Goal: Information Seeking & Learning: Learn about a topic

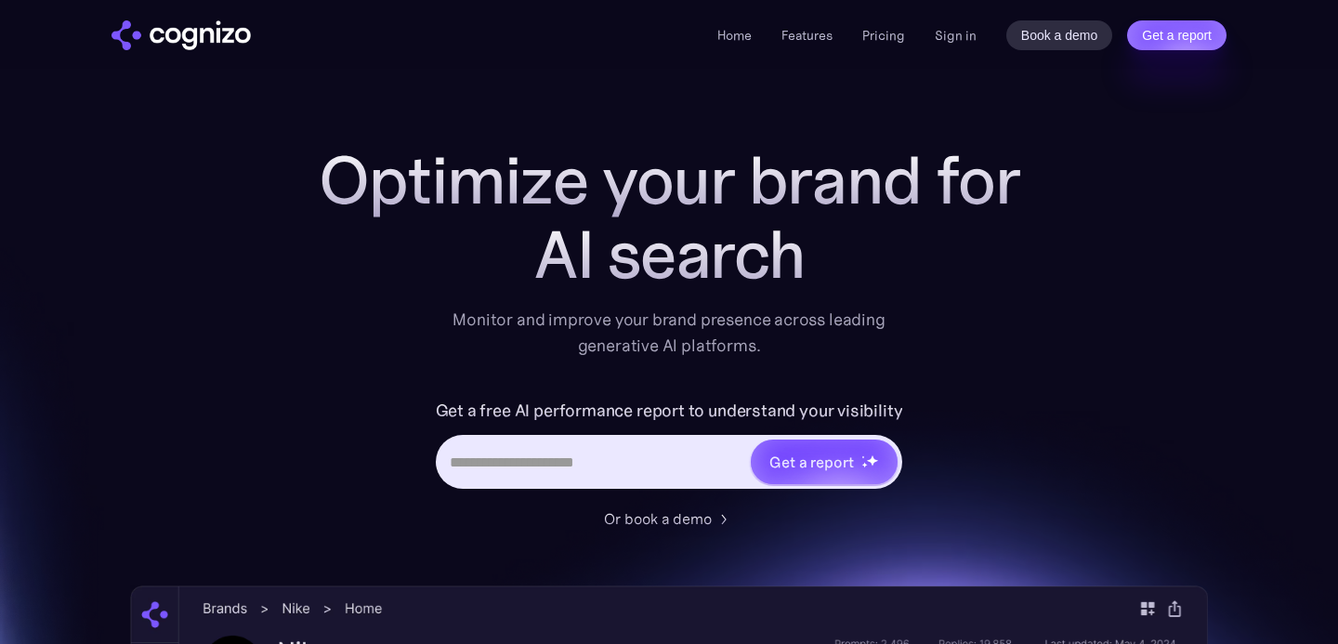
click at [964, 21] on div "Home Features Pricing Book a demo Get a report Sign in Book a demo Get a report" at bounding box center [971, 35] width 509 height 30
click at [964, 34] on link "Sign in" at bounding box center [956, 35] width 42 height 22
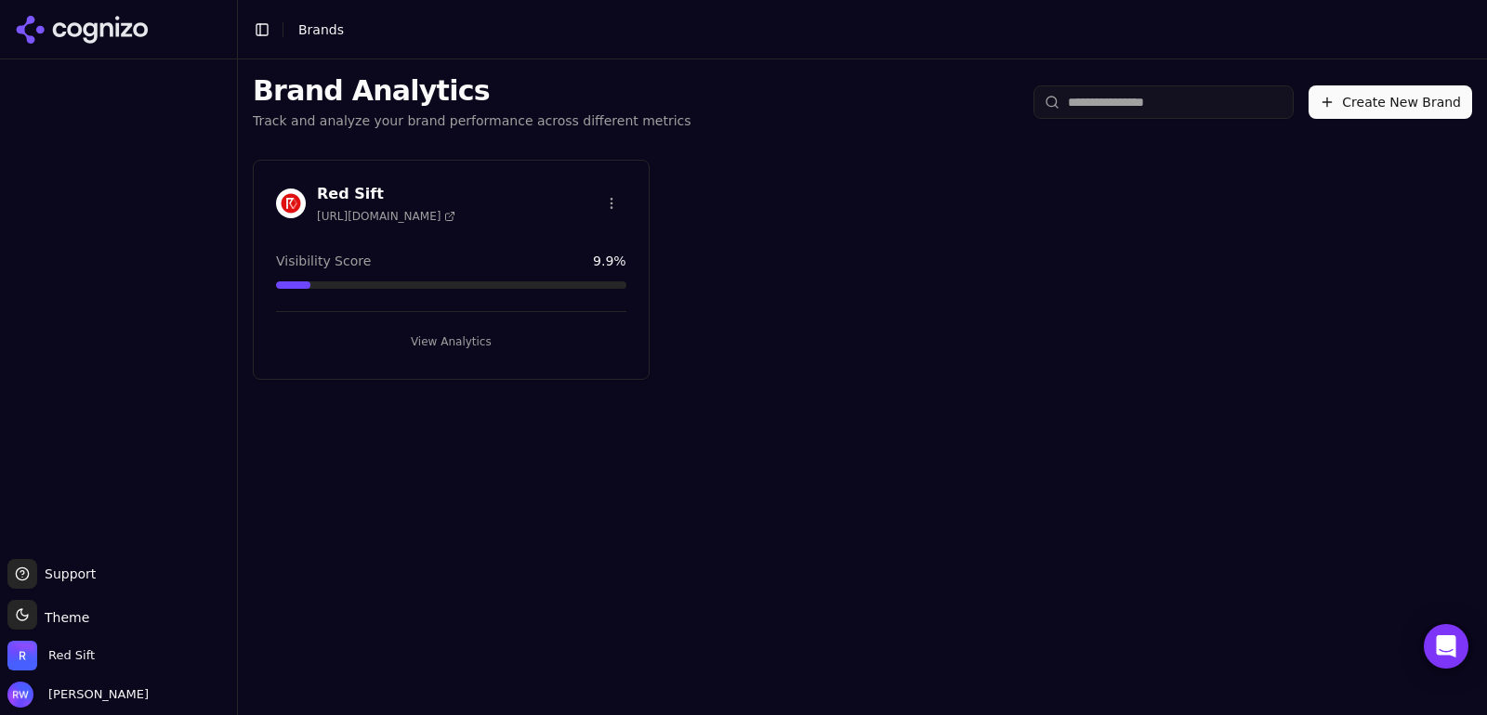
click at [433, 332] on button "View Analytics" at bounding box center [451, 342] width 350 height 30
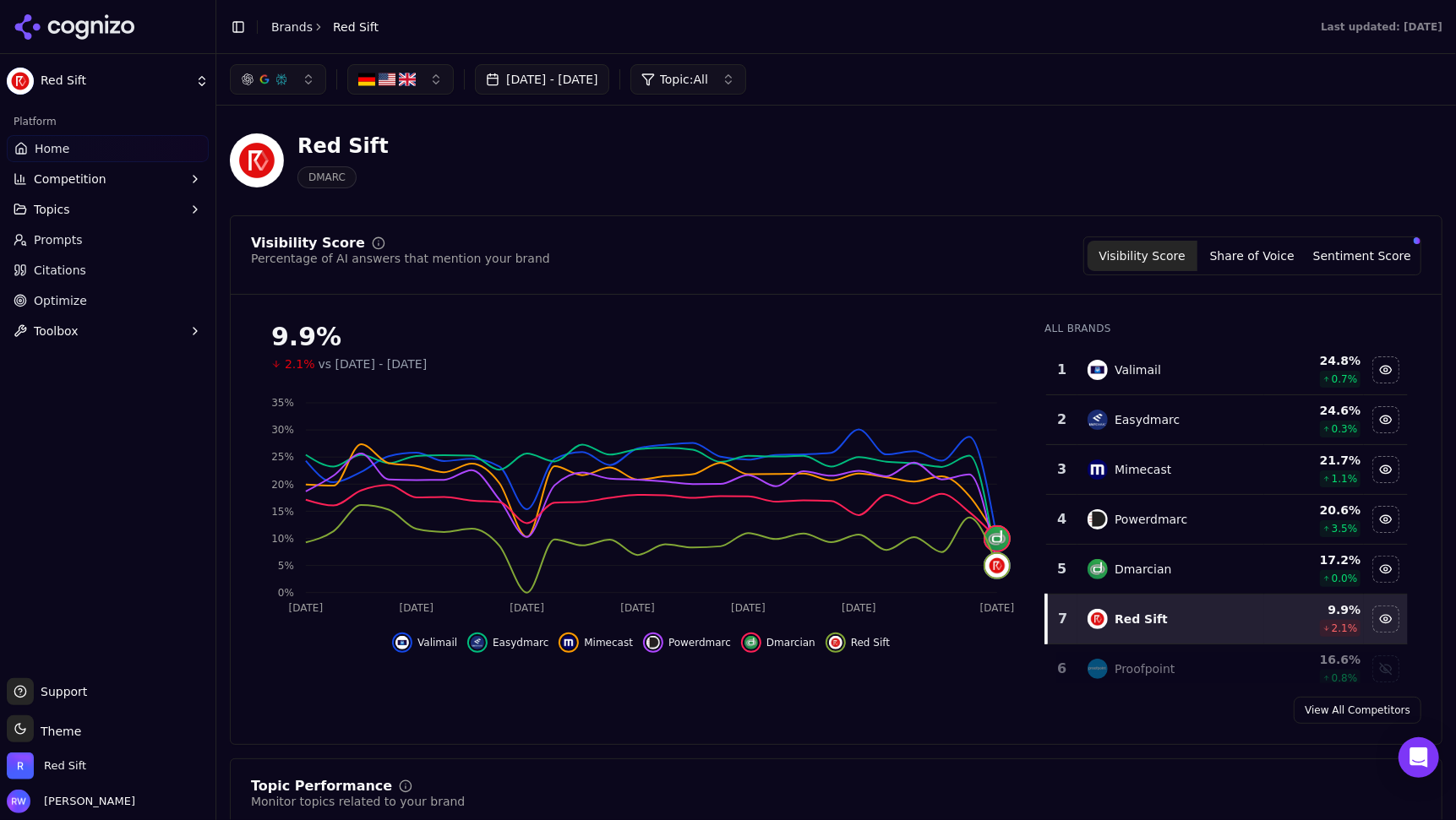
click at [59, 211] on span "Topics" at bounding box center [52, 209] width 36 height 17
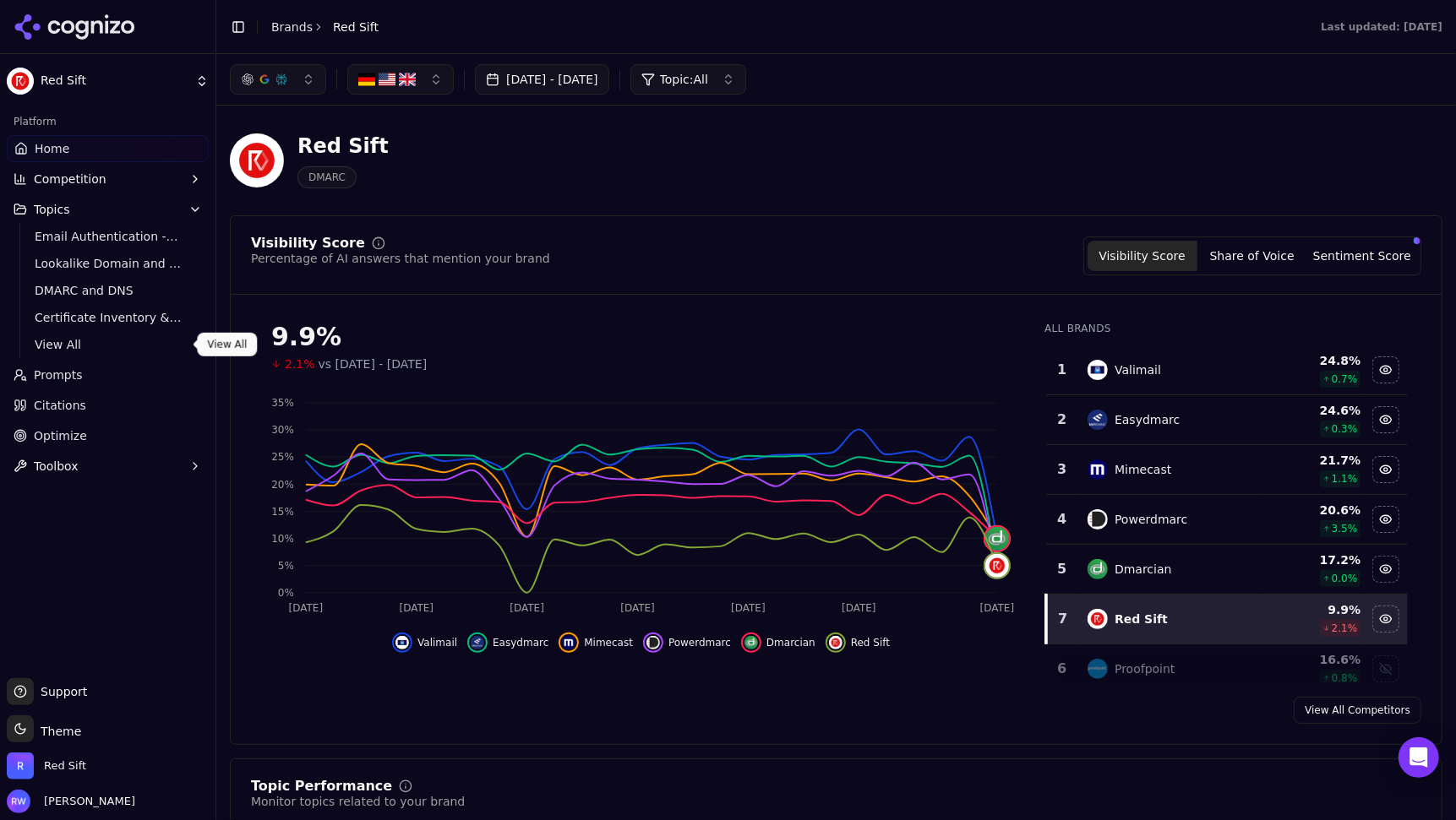
click at [65, 345] on span "View All" at bounding box center [108, 345] width 147 height 17
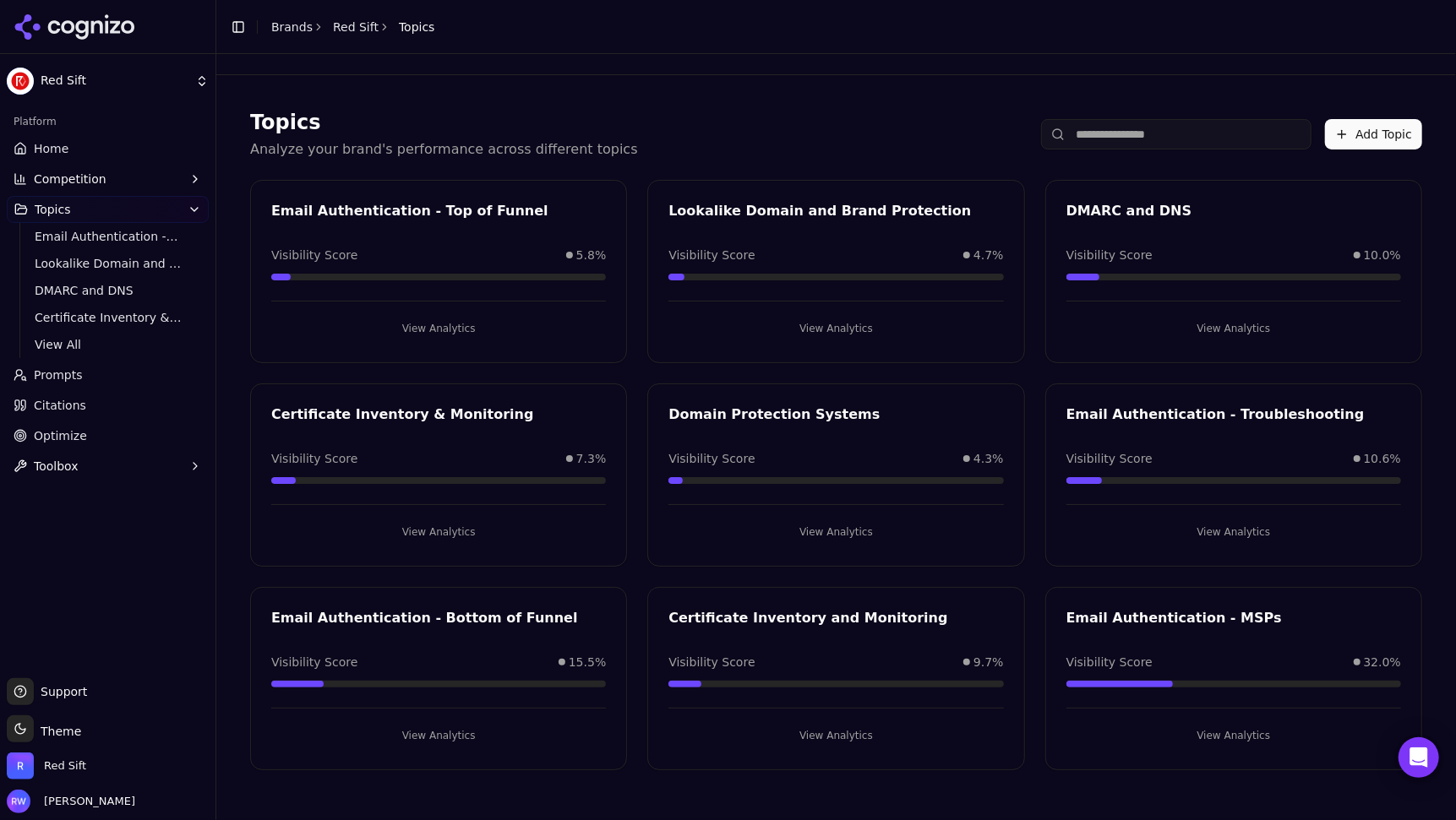
click at [445, 649] on button "View Analytics" at bounding box center [438, 735] width 335 height 27
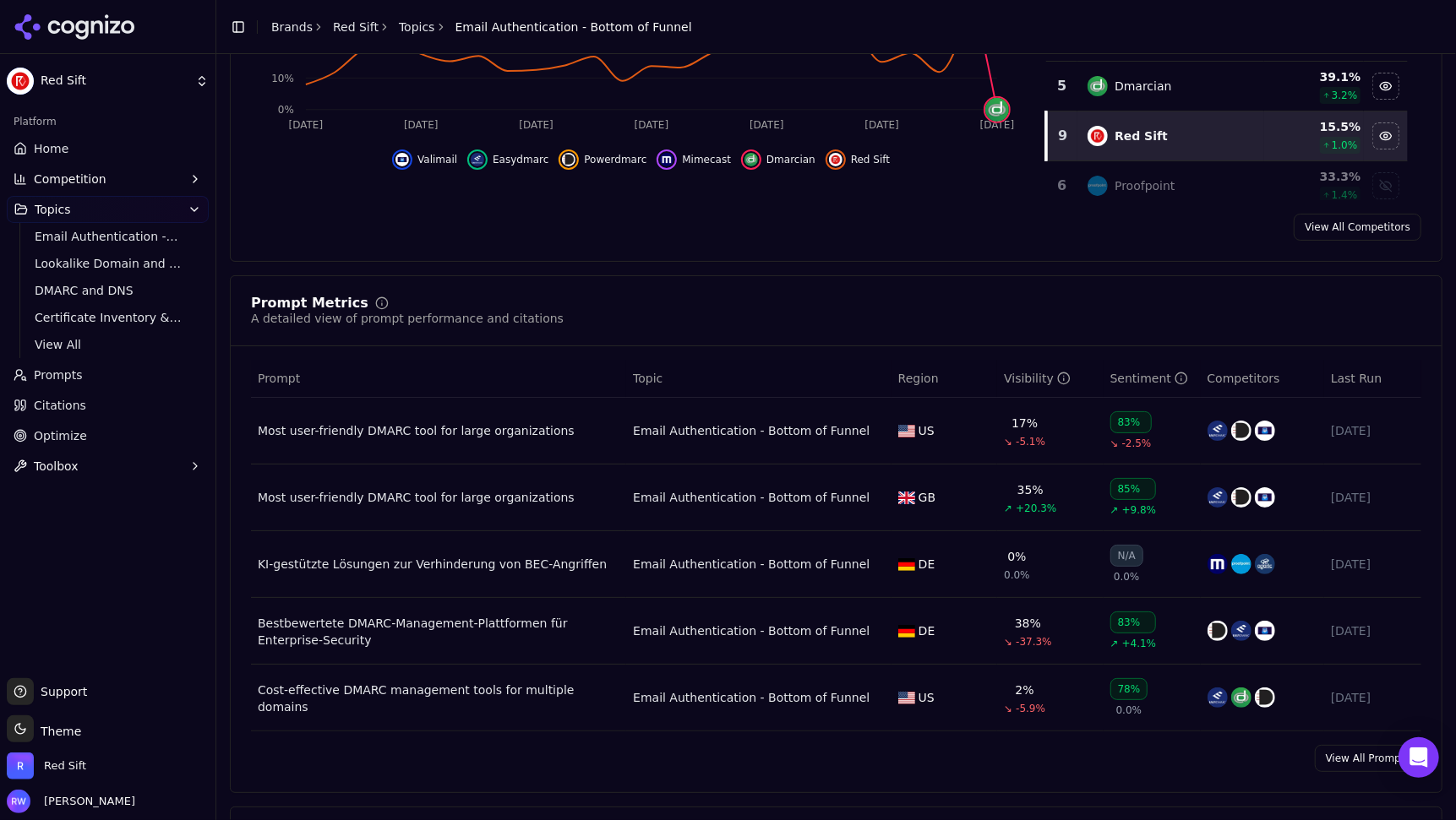
scroll to position [390, 0]
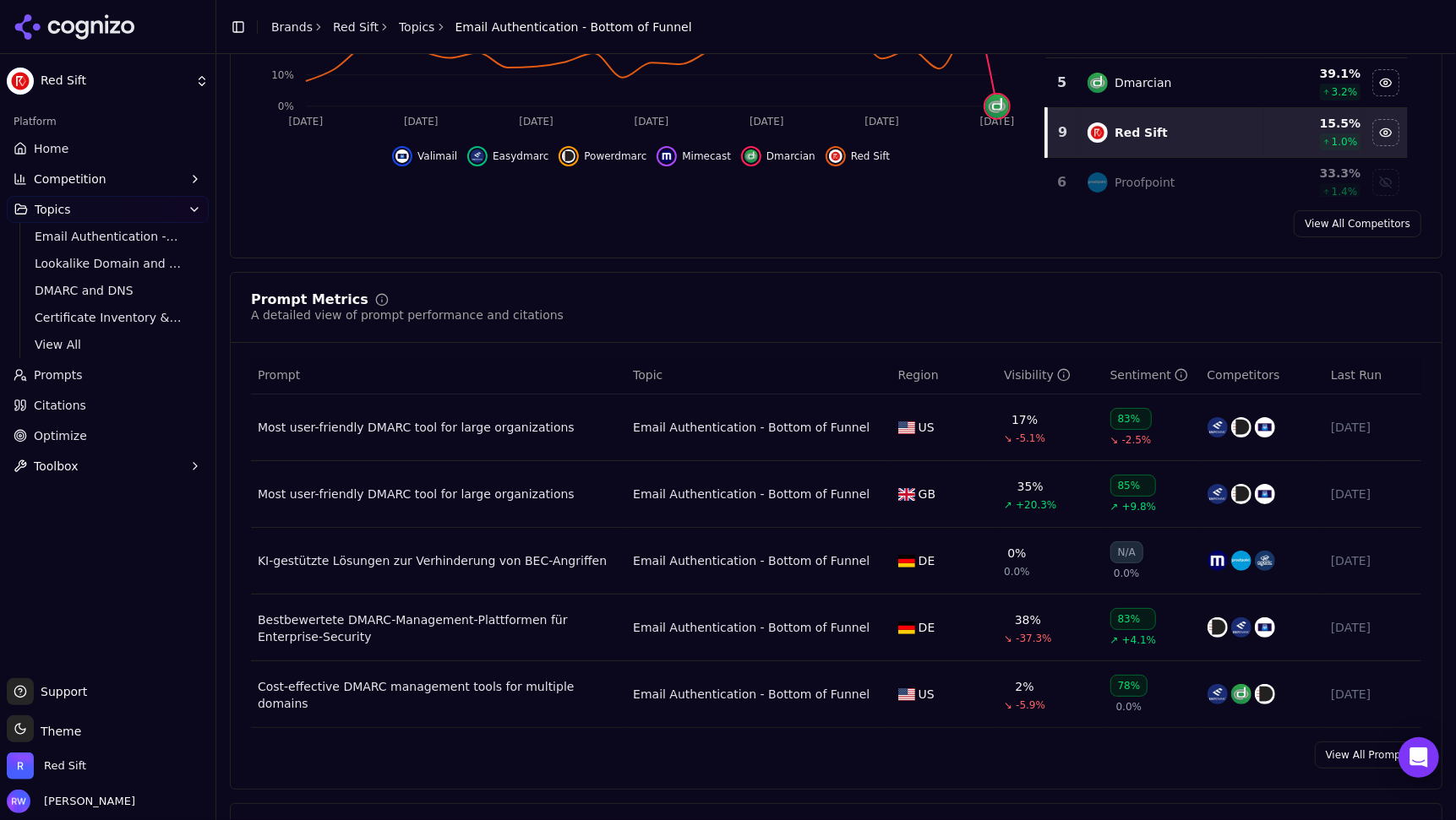
click at [1351, 649] on link "View All Prompts" at bounding box center [1368, 755] width 106 height 27
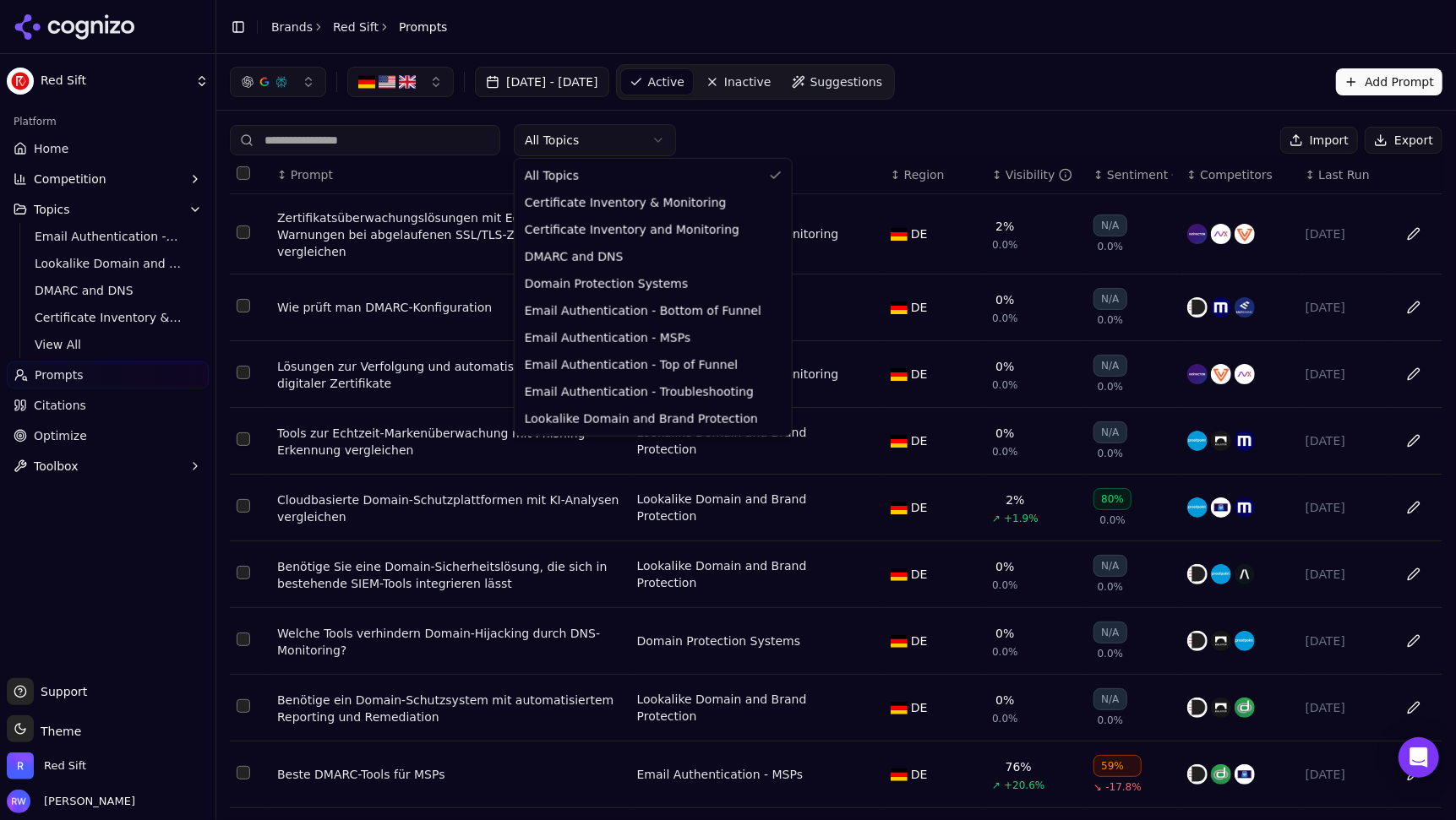
click at [566, 126] on html "Red Sift Platform Home Competition Topics Email Authentication - Top of Funnel …" at bounding box center [728, 410] width 1456 height 820
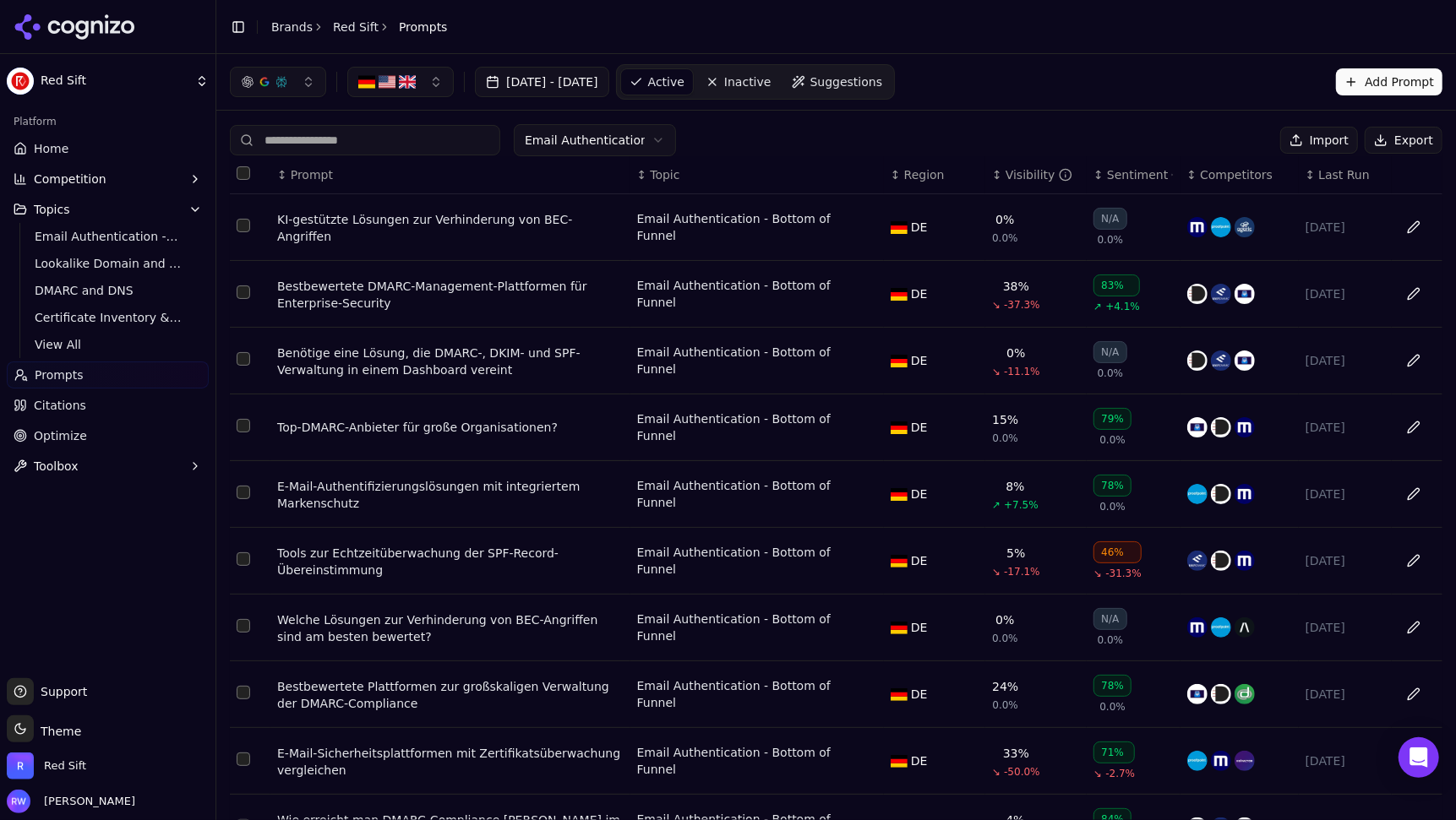
click at [395, 85] on div "button" at bounding box center [387, 82] width 57 height 17
click at [413, 153] on span "[GEOGRAPHIC_DATA]" at bounding box center [439, 147] width 125 height 17
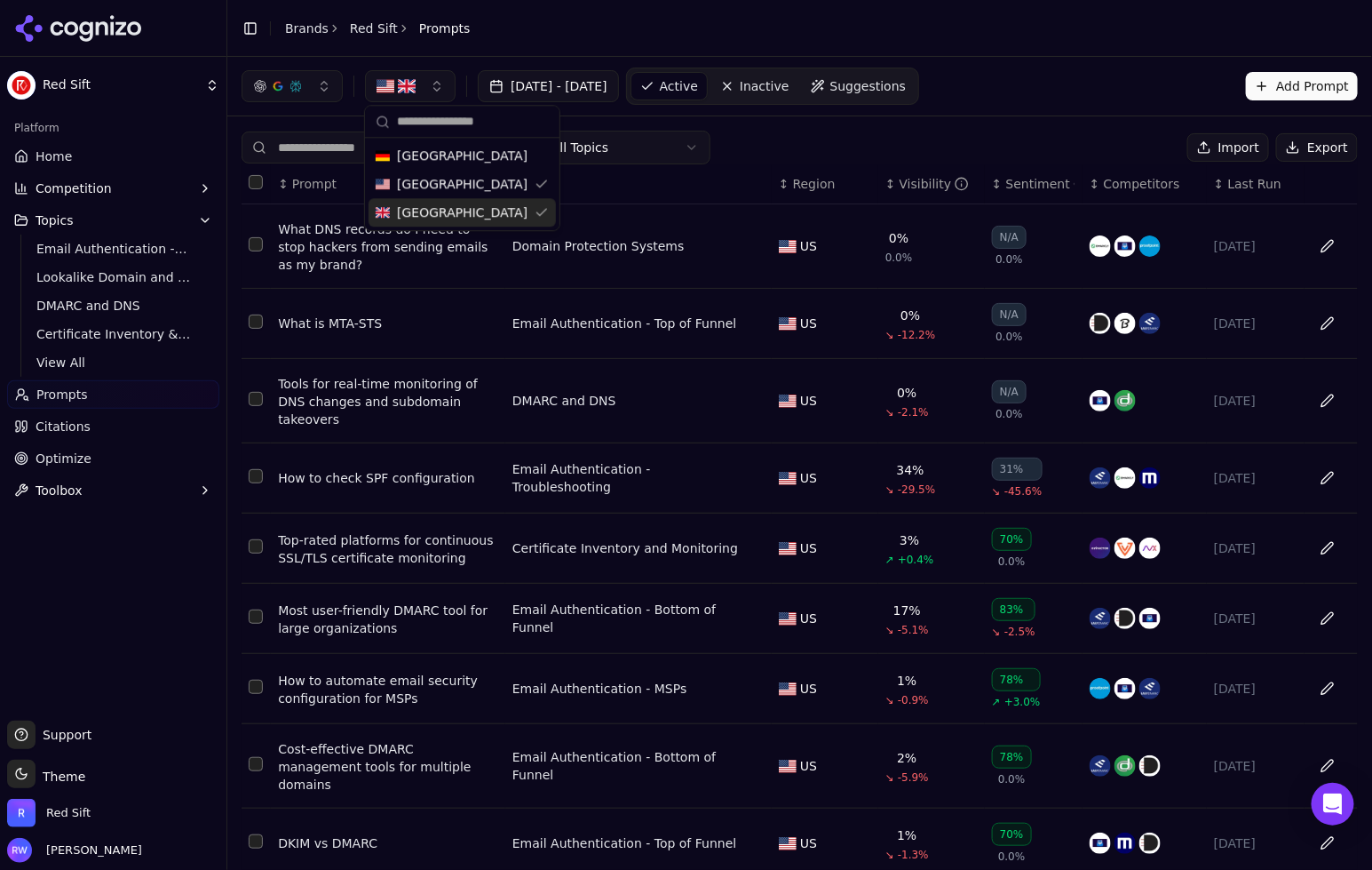
click at [1083, 92] on div "[DATE] - [DATE] Active Inactive Suggestions Add Prompt" at bounding box center [800, 86] width 1117 height 37
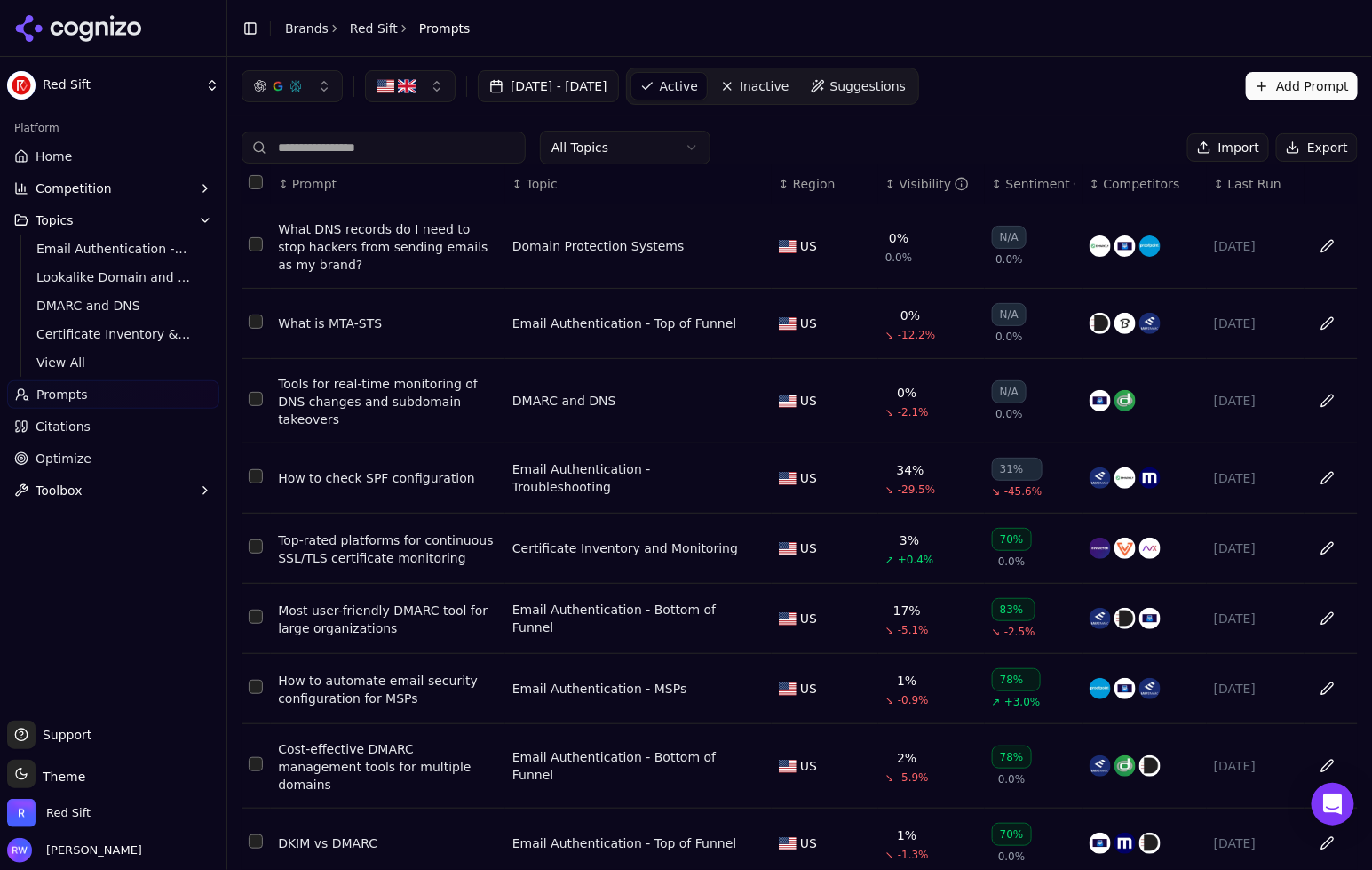
click at [67, 367] on span "View All" at bounding box center [114, 362] width 155 height 18
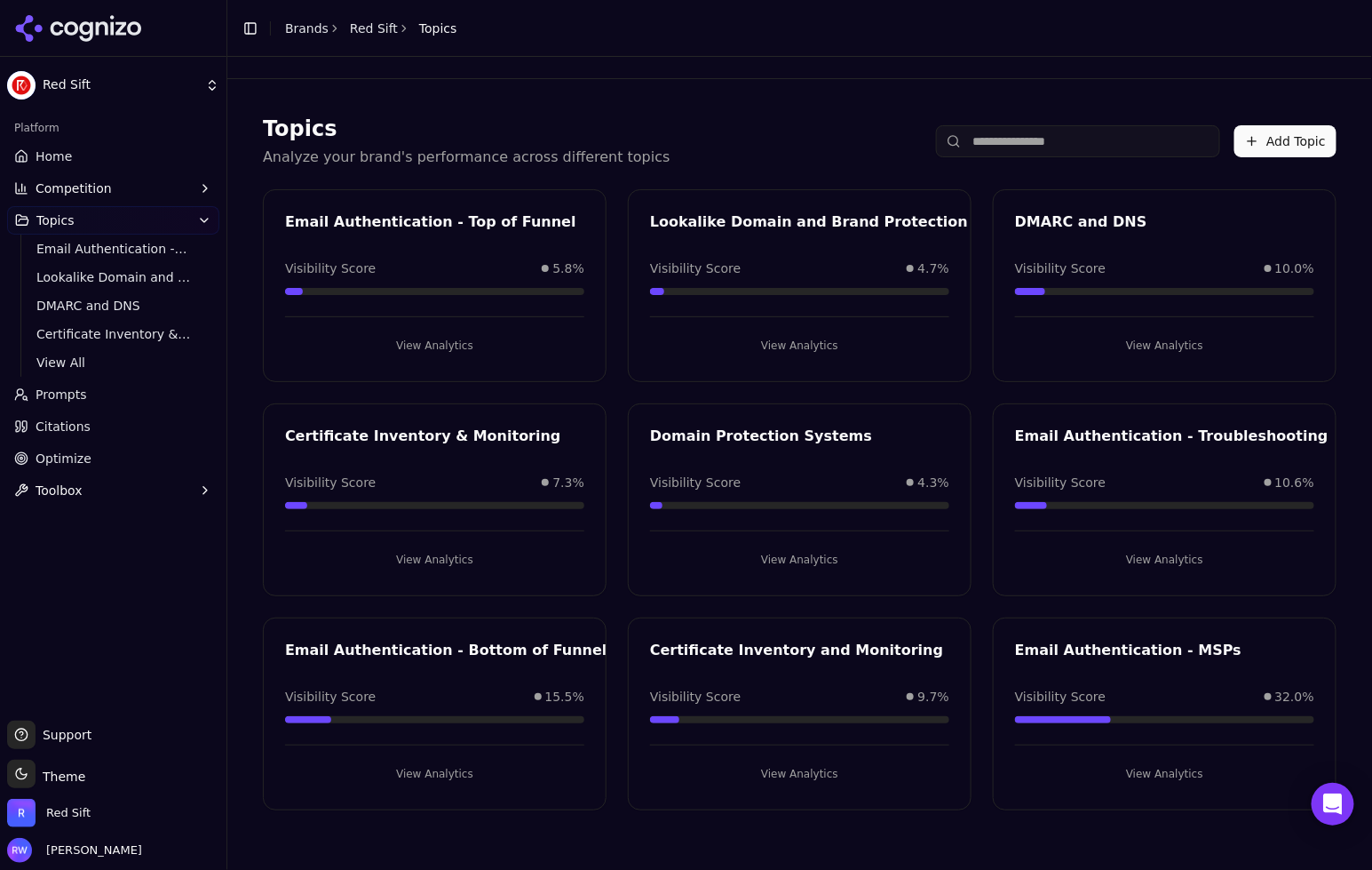
click at [1122, 558] on button "View Analytics" at bounding box center [1165, 559] width 299 height 29
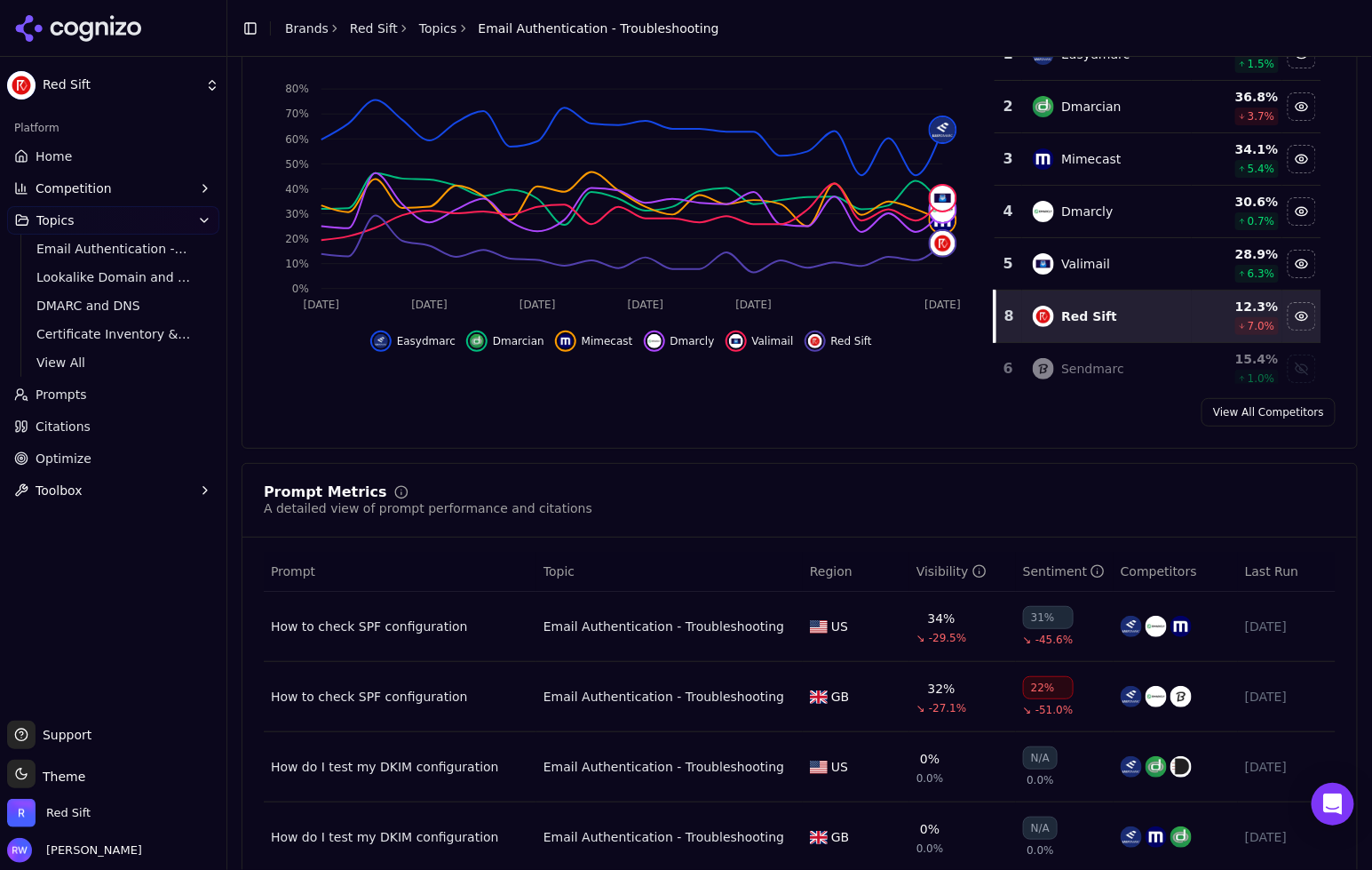
scroll to position [279, 0]
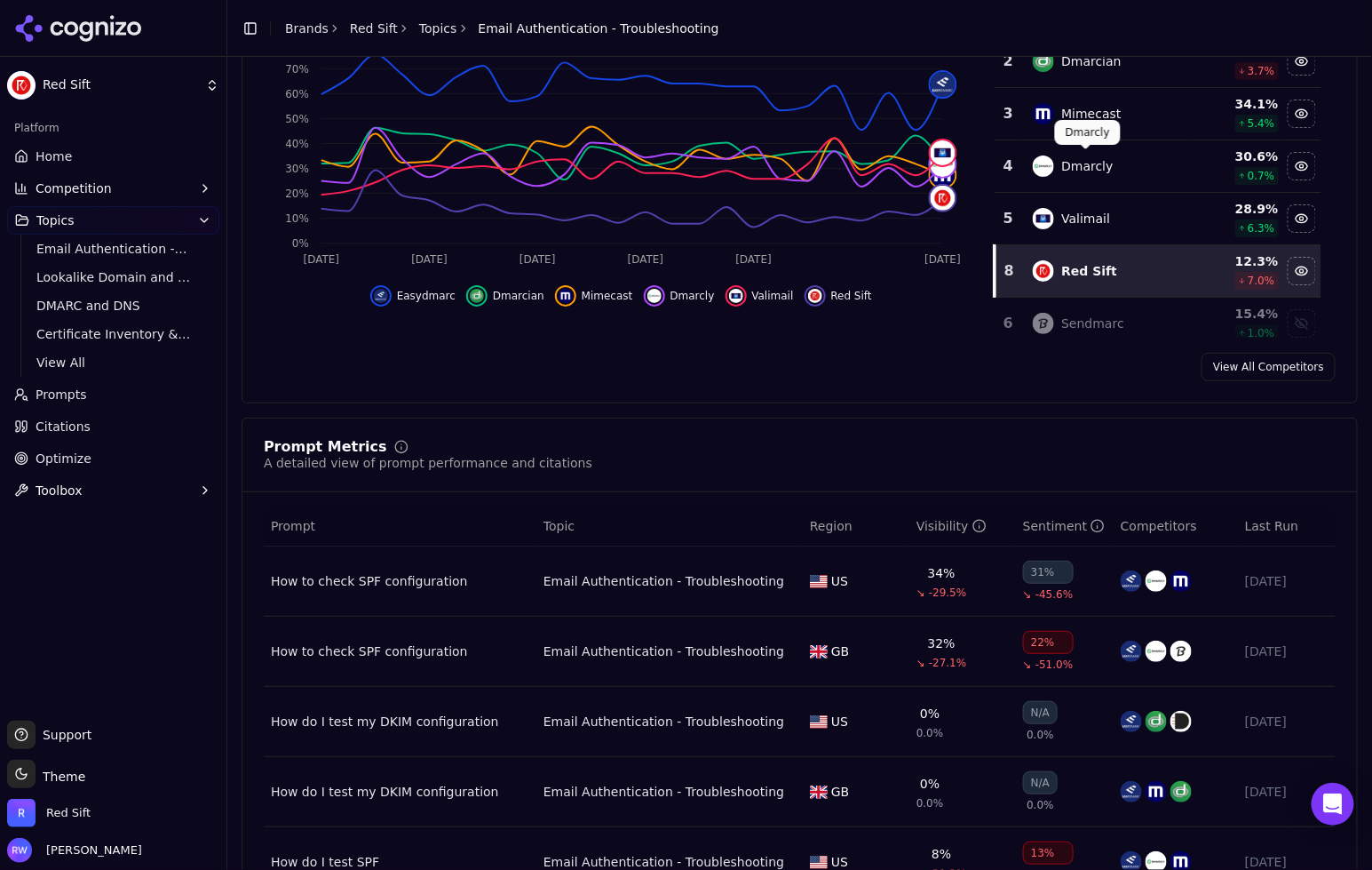
click at [1146, 304] on td "Sendmarc" at bounding box center [1106, 323] width 169 height 53
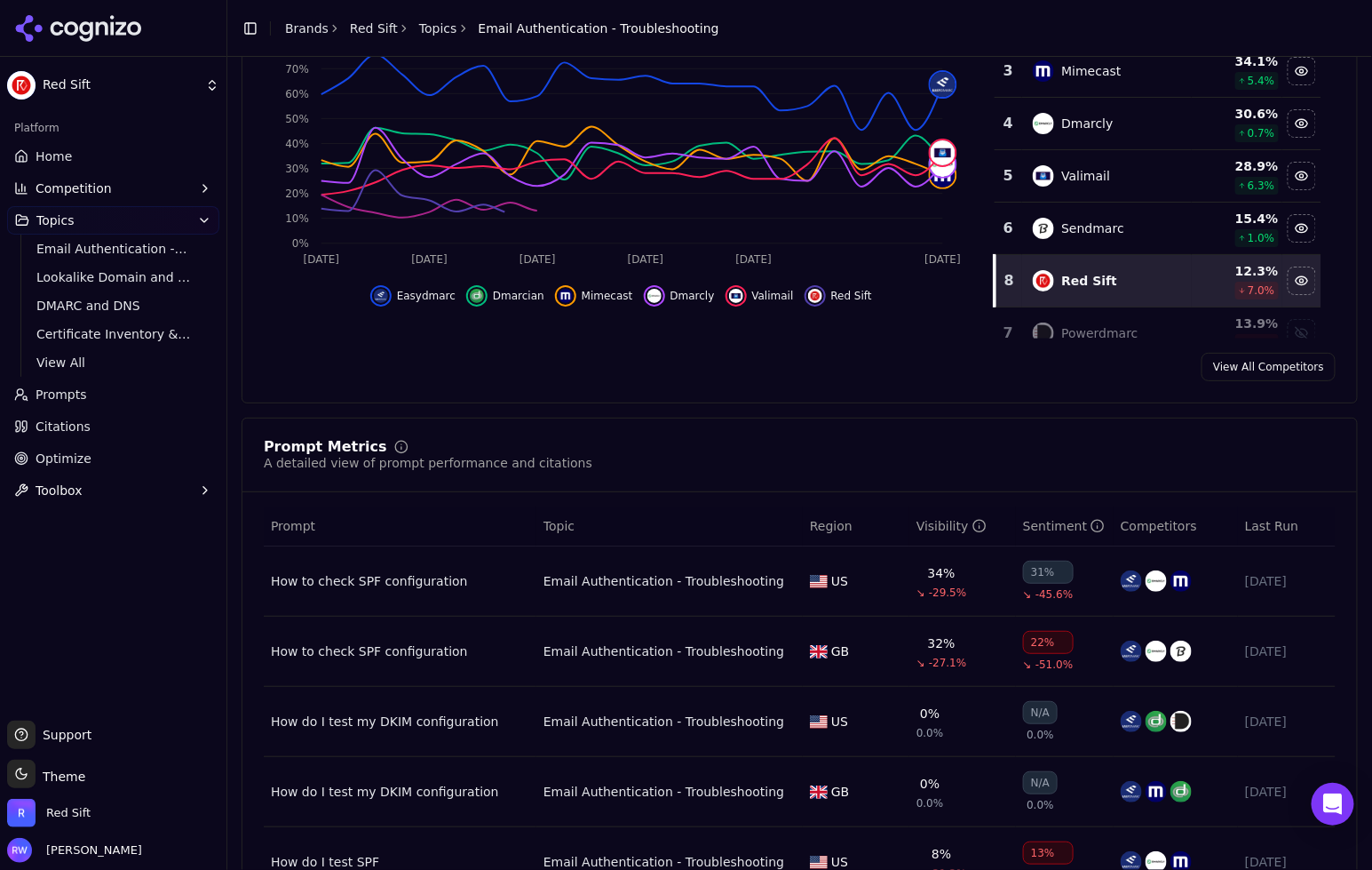
scroll to position [112, 0]
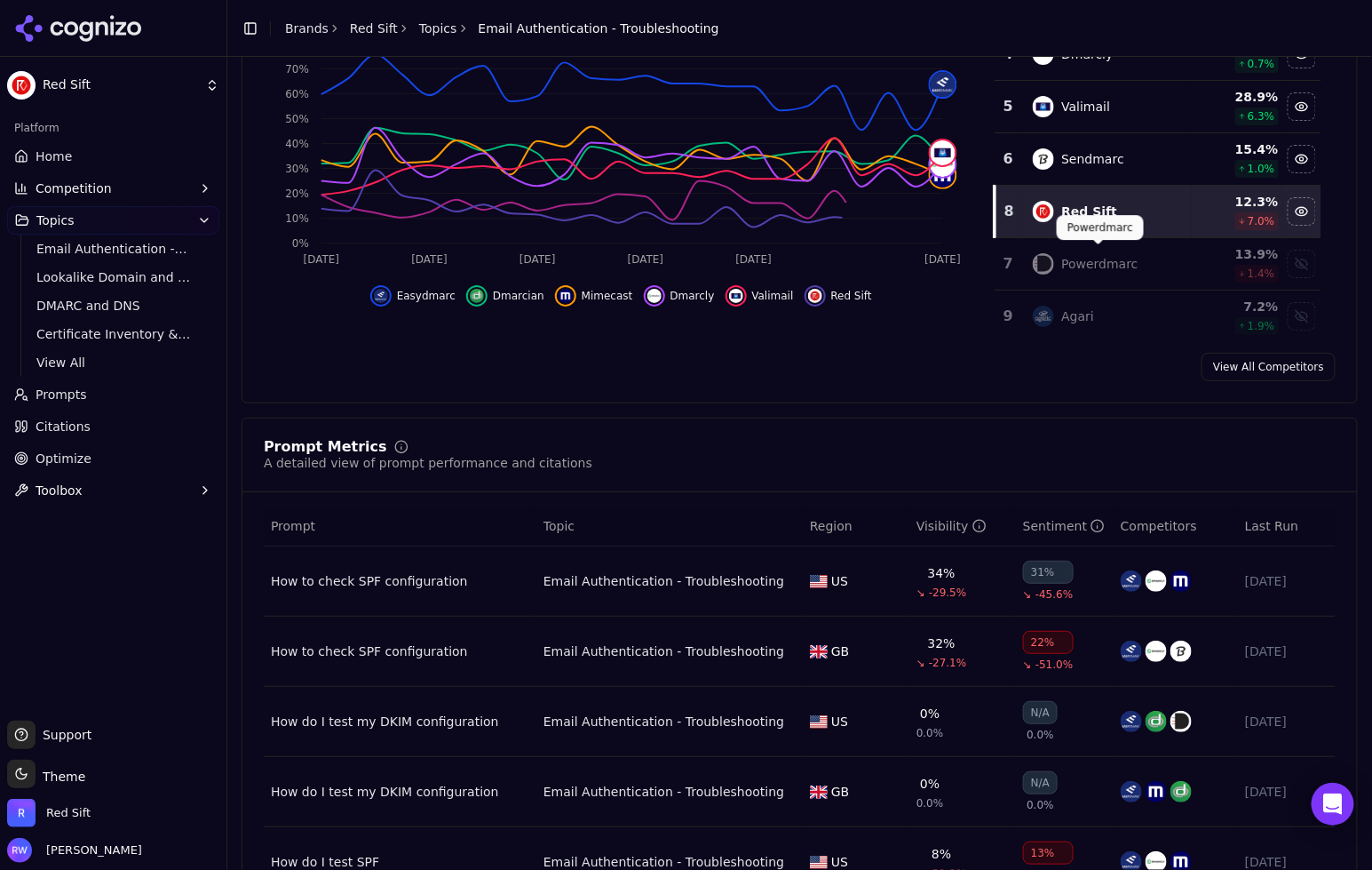
click at [1122, 265] on div "Powerdmarc" at bounding box center [1100, 264] width 76 height 18
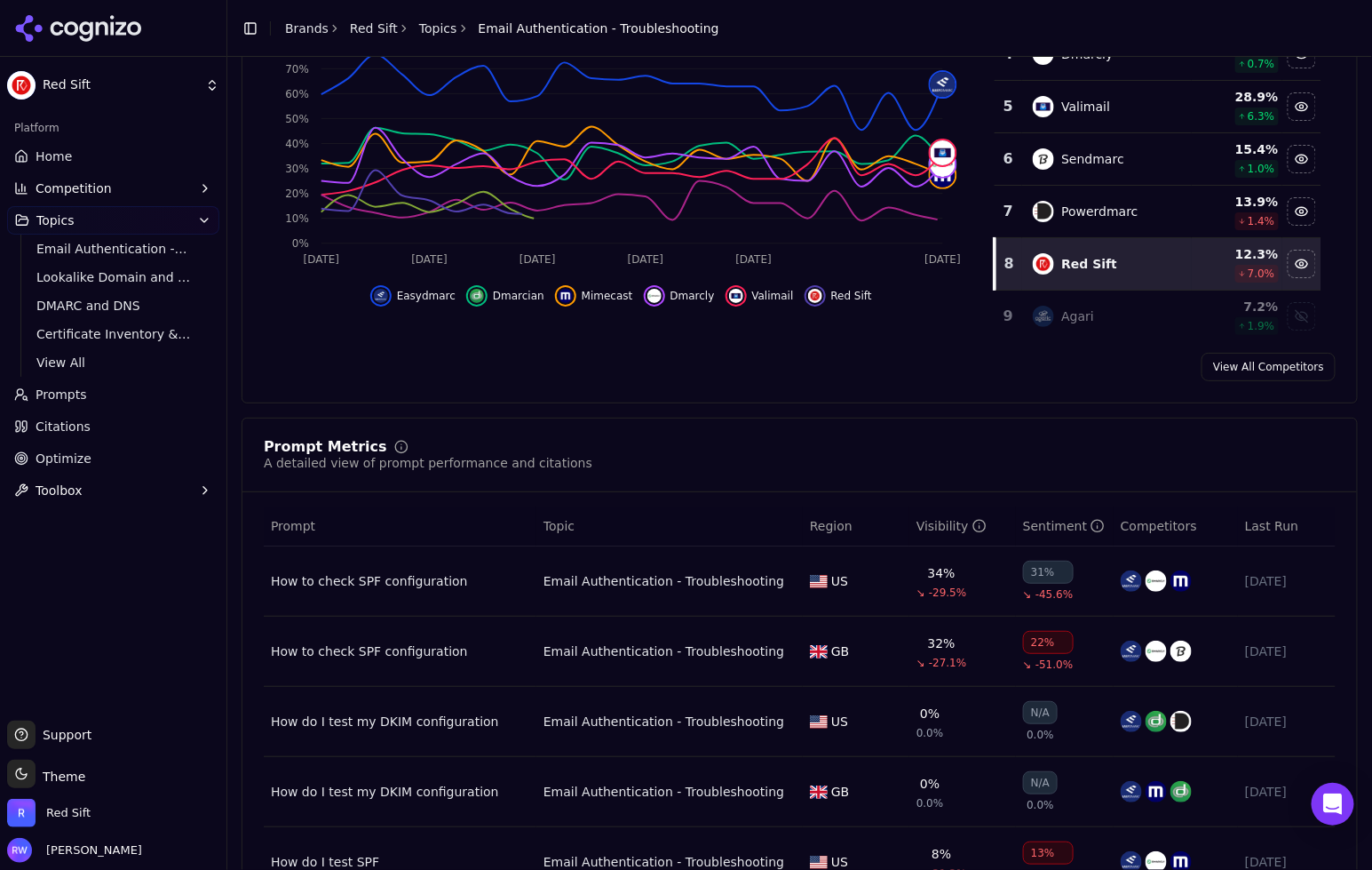
click at [1121, 306] on div "Agari" at bounding box center [1107, 316] width 148 height 21
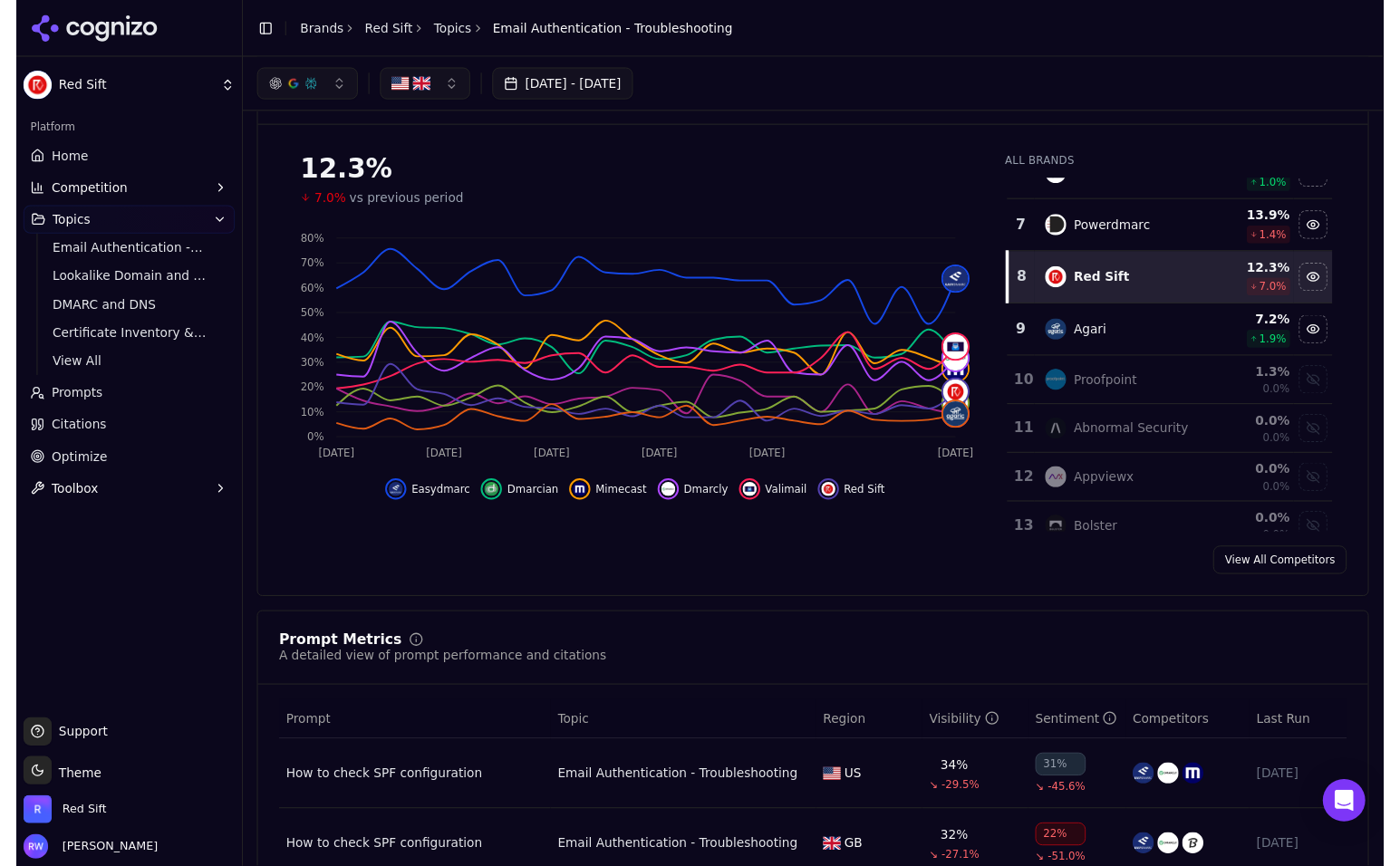
scroll to position [359, 0]
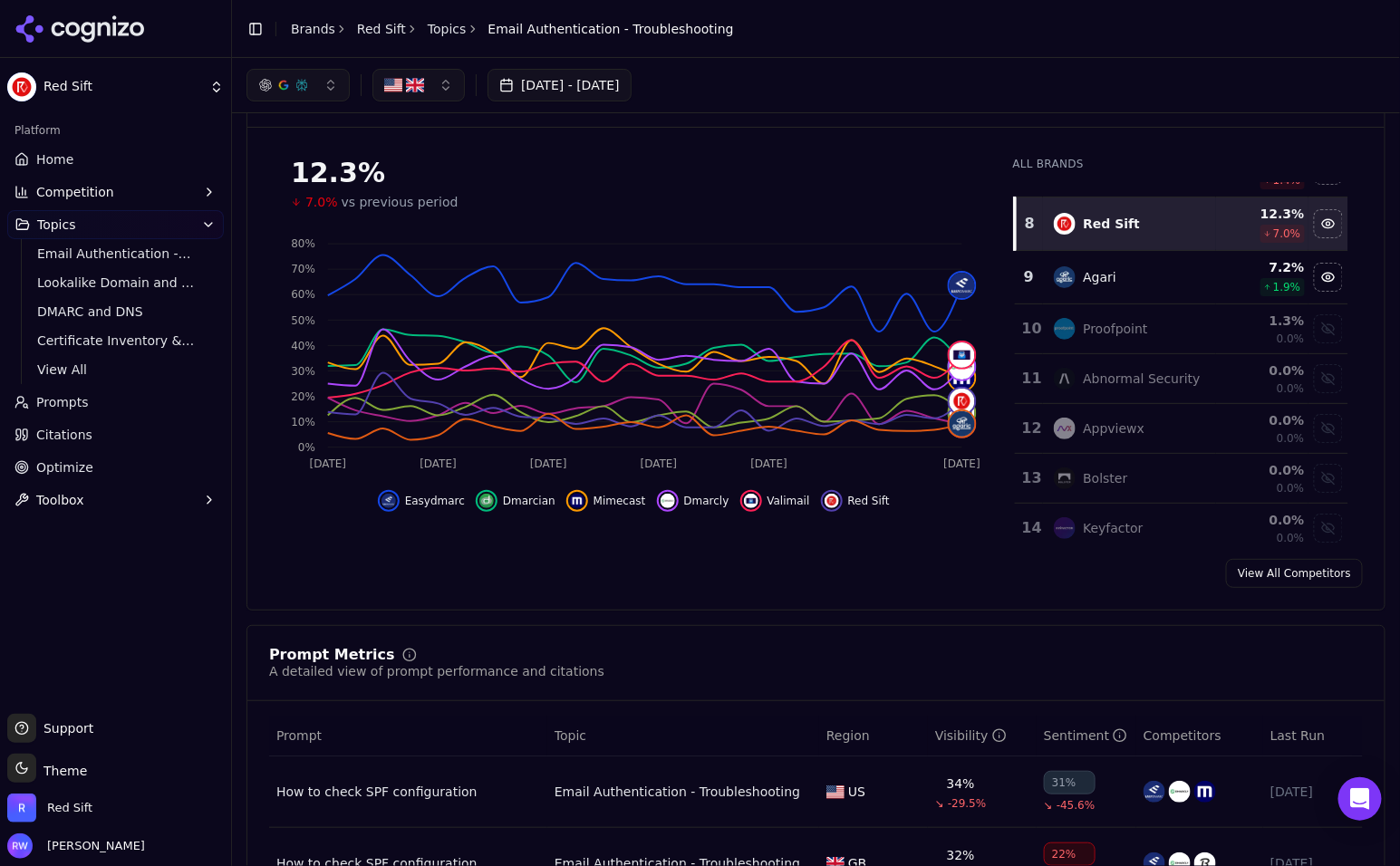
click at [441, 30] on link "Topics" at bounding box center [448, 28] width 39 height 19
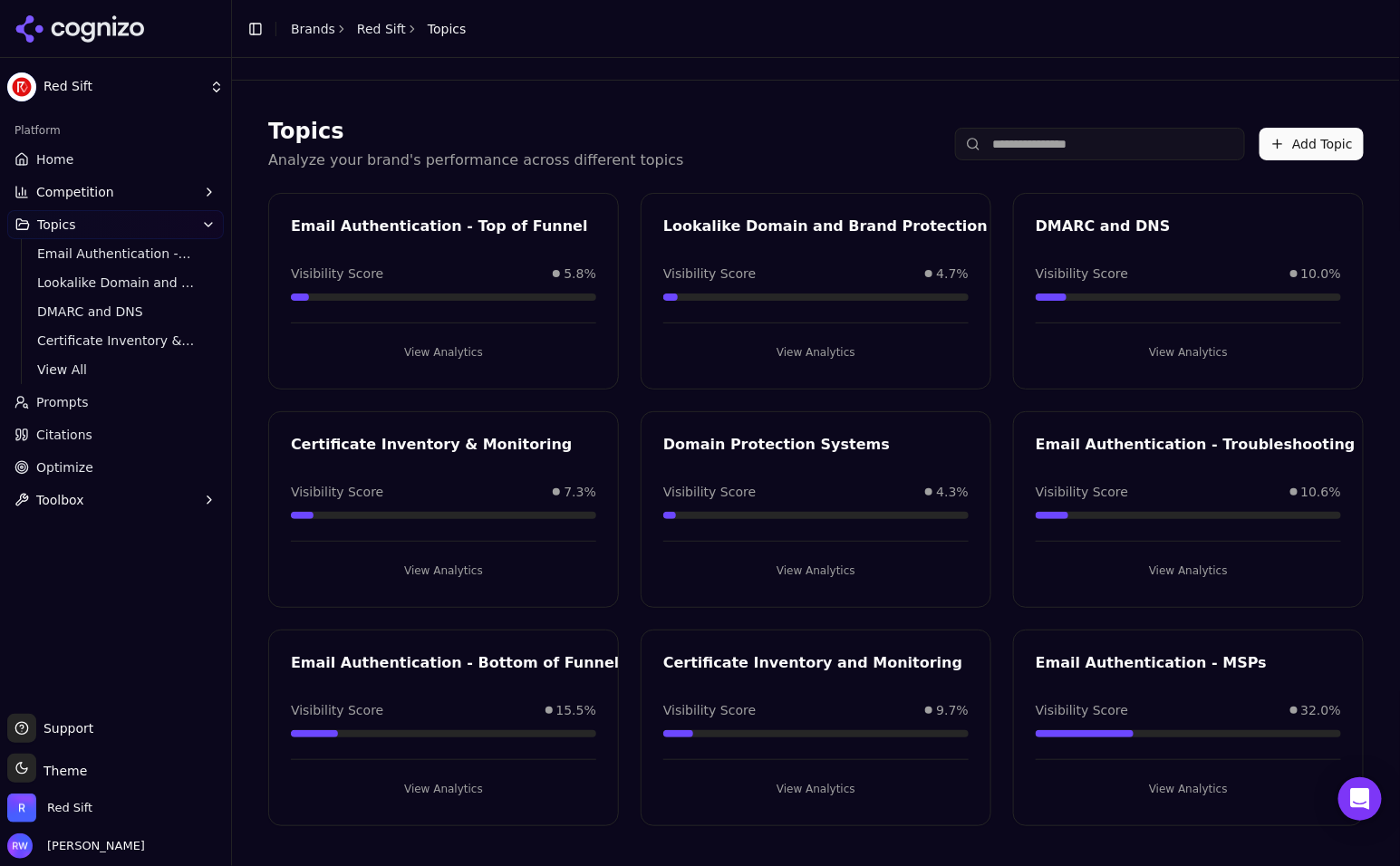
click at [425, 696] on button "View Analytics" at bounding box center [443, 789] width 305 height 29
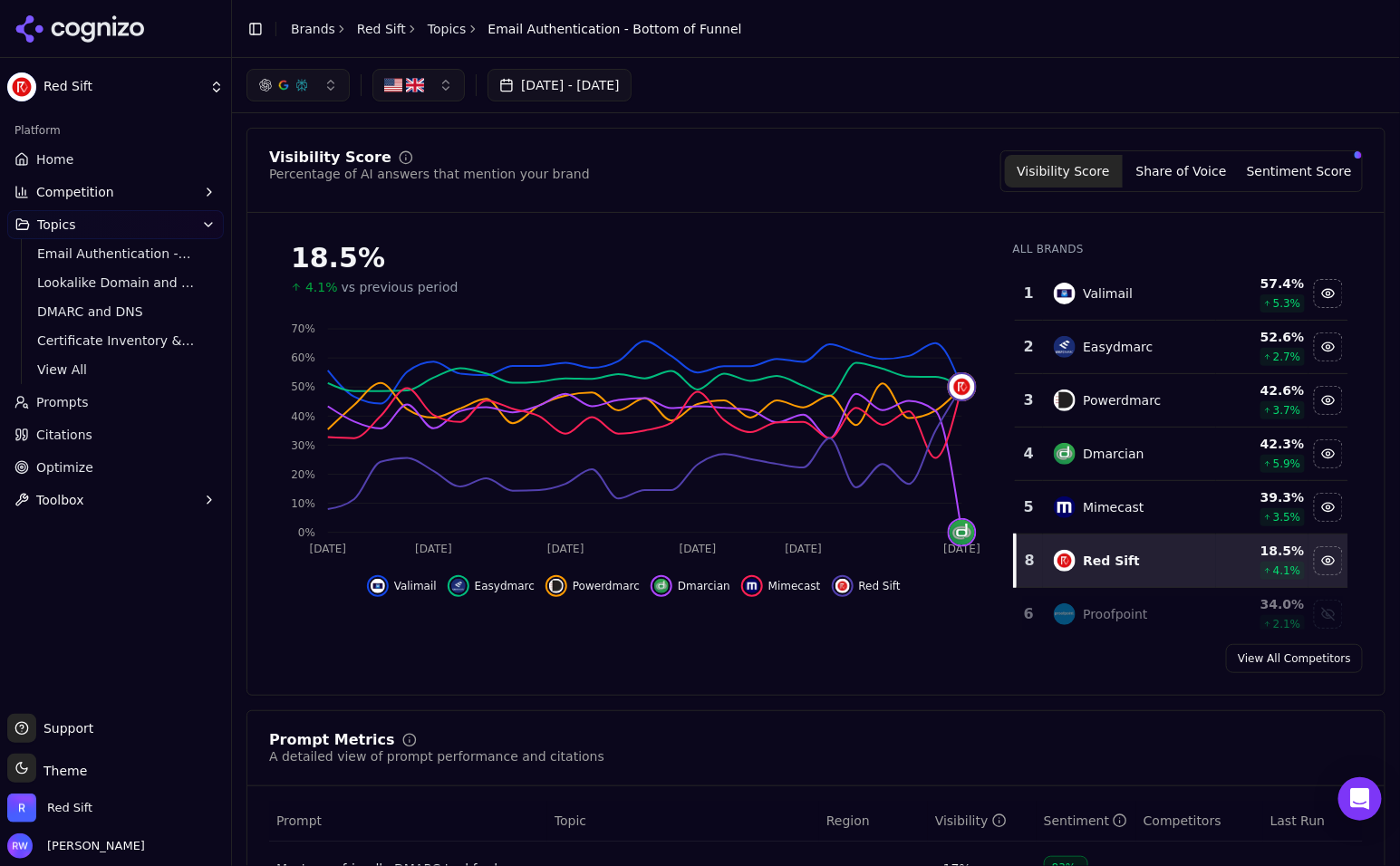
click at [328, 86] on button "button" at bounding box center [299, 85] width 103 height 32
click at [301, 231] on div "Perplexity" at bounding box center [297, 233] width 173 height 29
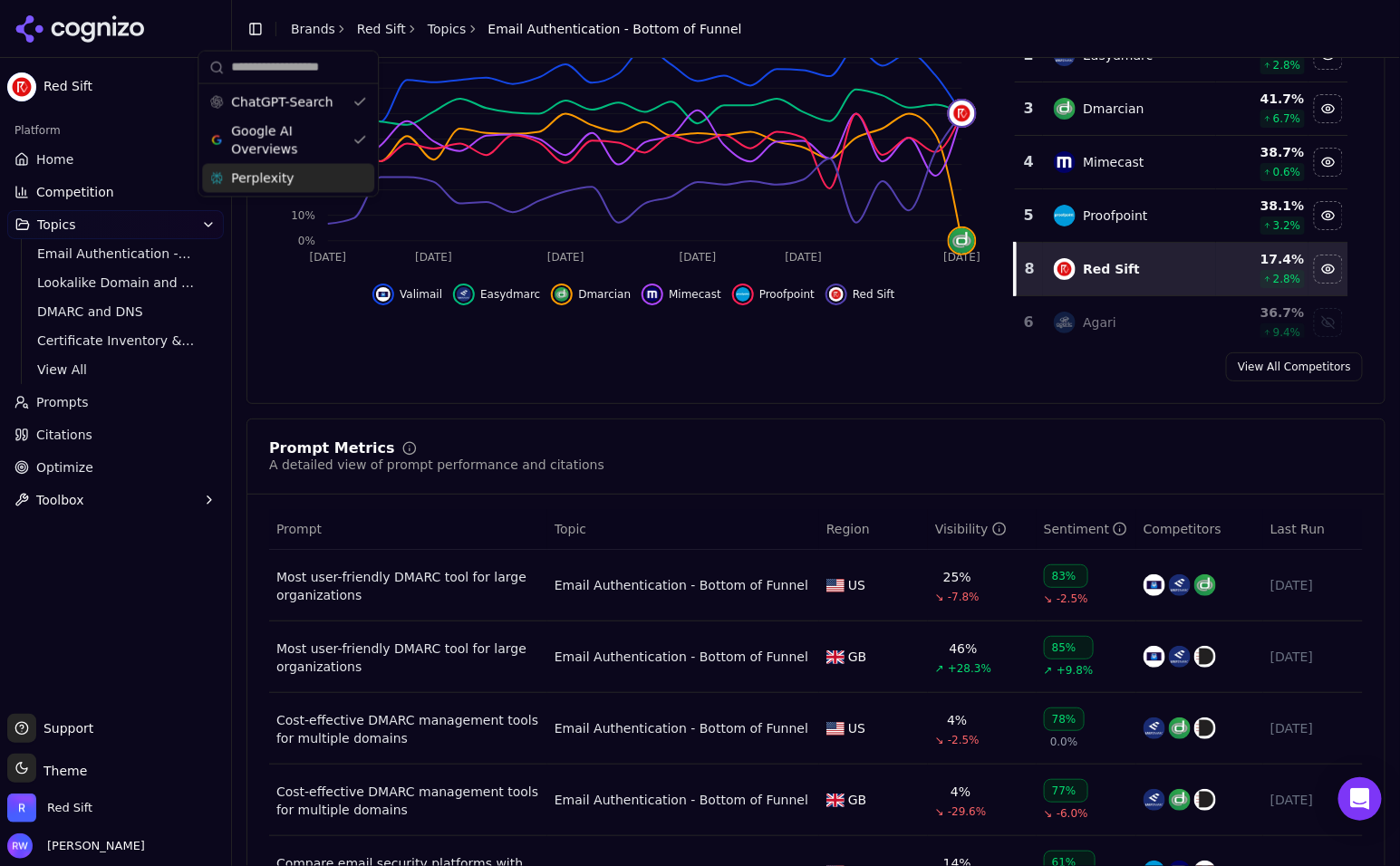
scroll to position [531, 0]
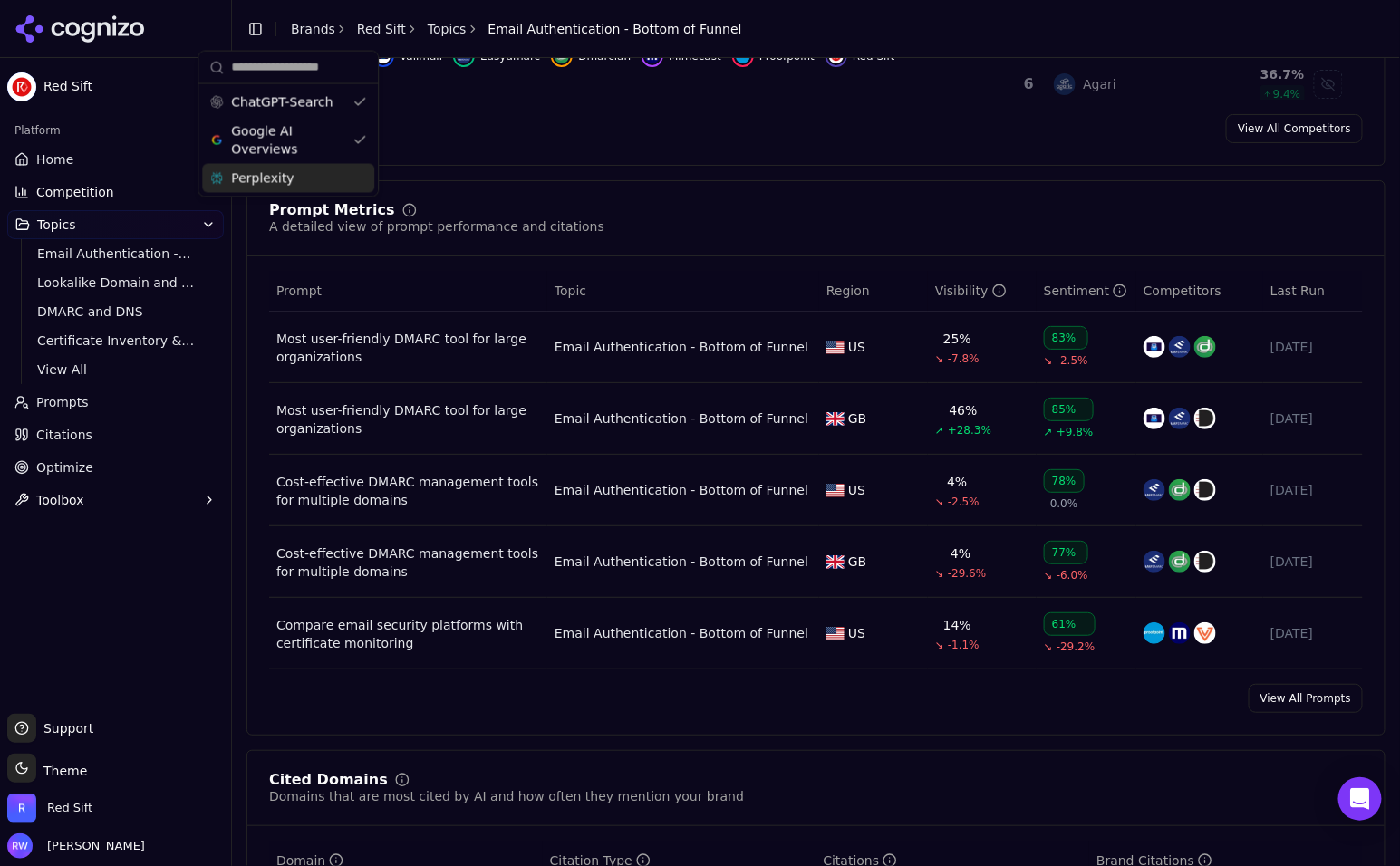
click at [1306, 688] on link "View All Prompts" at bounding box center [1305, 698] width 114 height 29
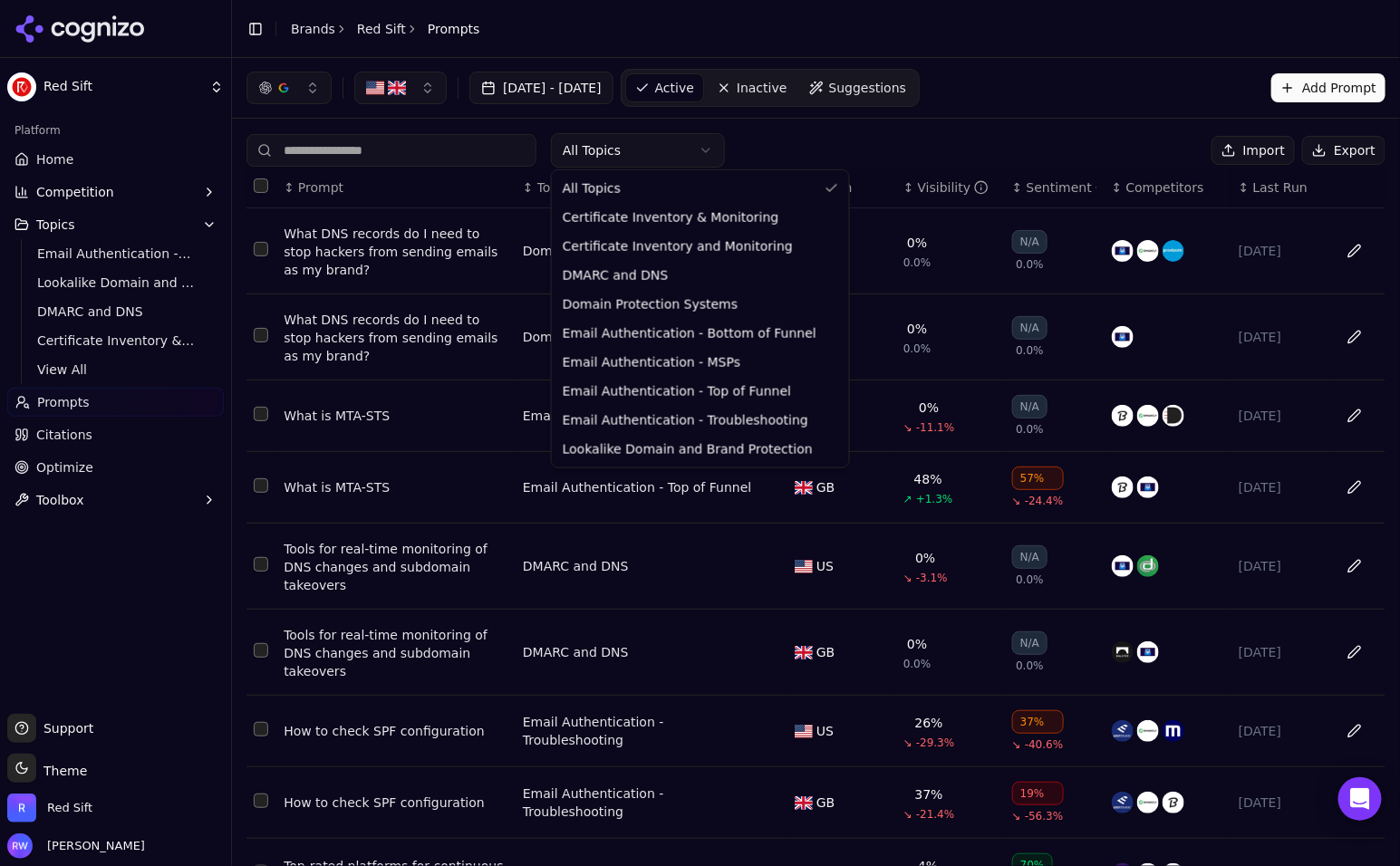
click at [636, 147] on html "Red Sift Platform Home Competition Topics Email Authentication - Top of Funnel …" at bounding box center [700, 433] width 1400 height 866
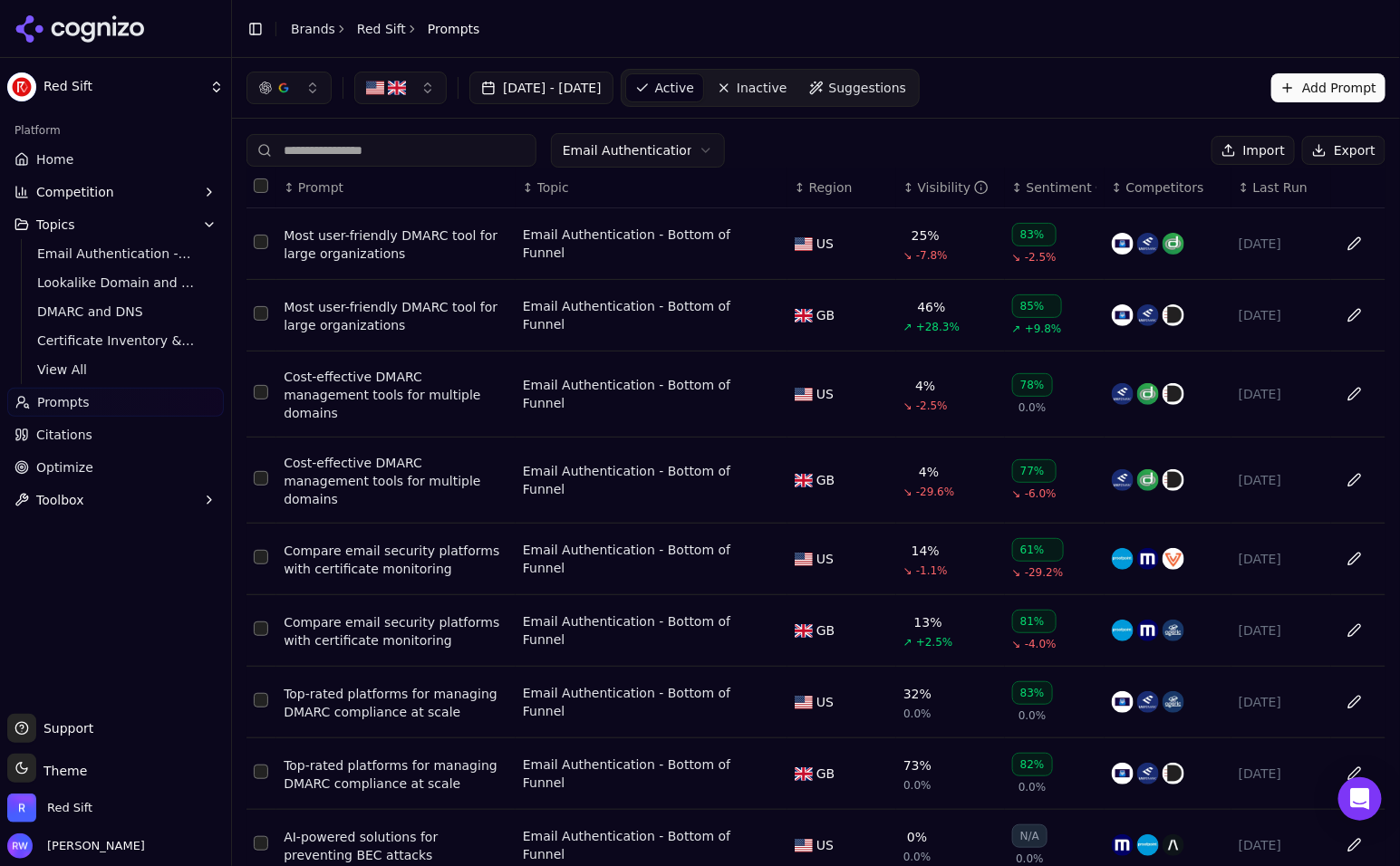
click at [1276, 187] on span "Last Run" at bounding box center [1281, 187] width 55 height 19
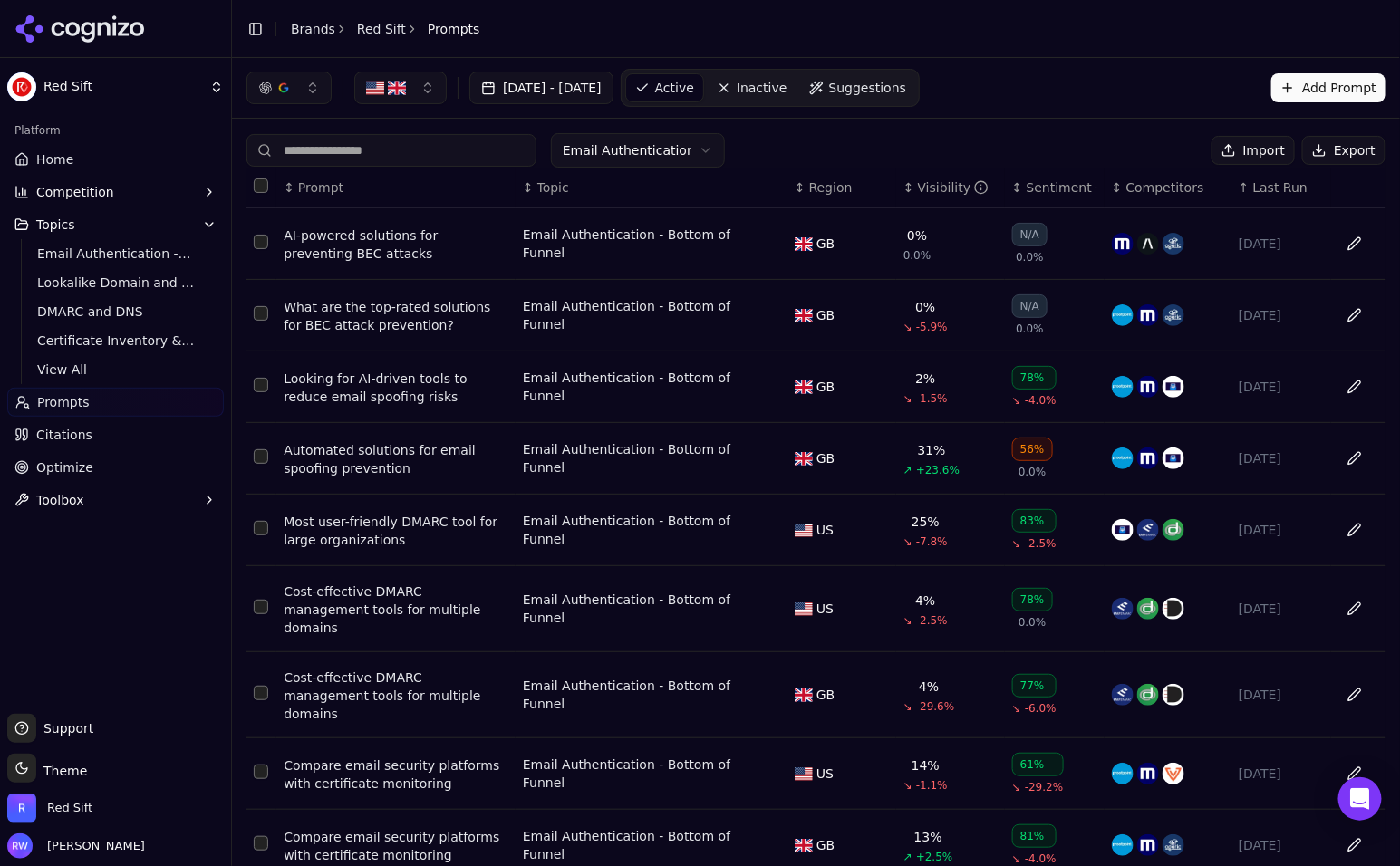
click at [1276, 187] on span "Last Run" at bounding box center [1281, 187] width 55 height 19
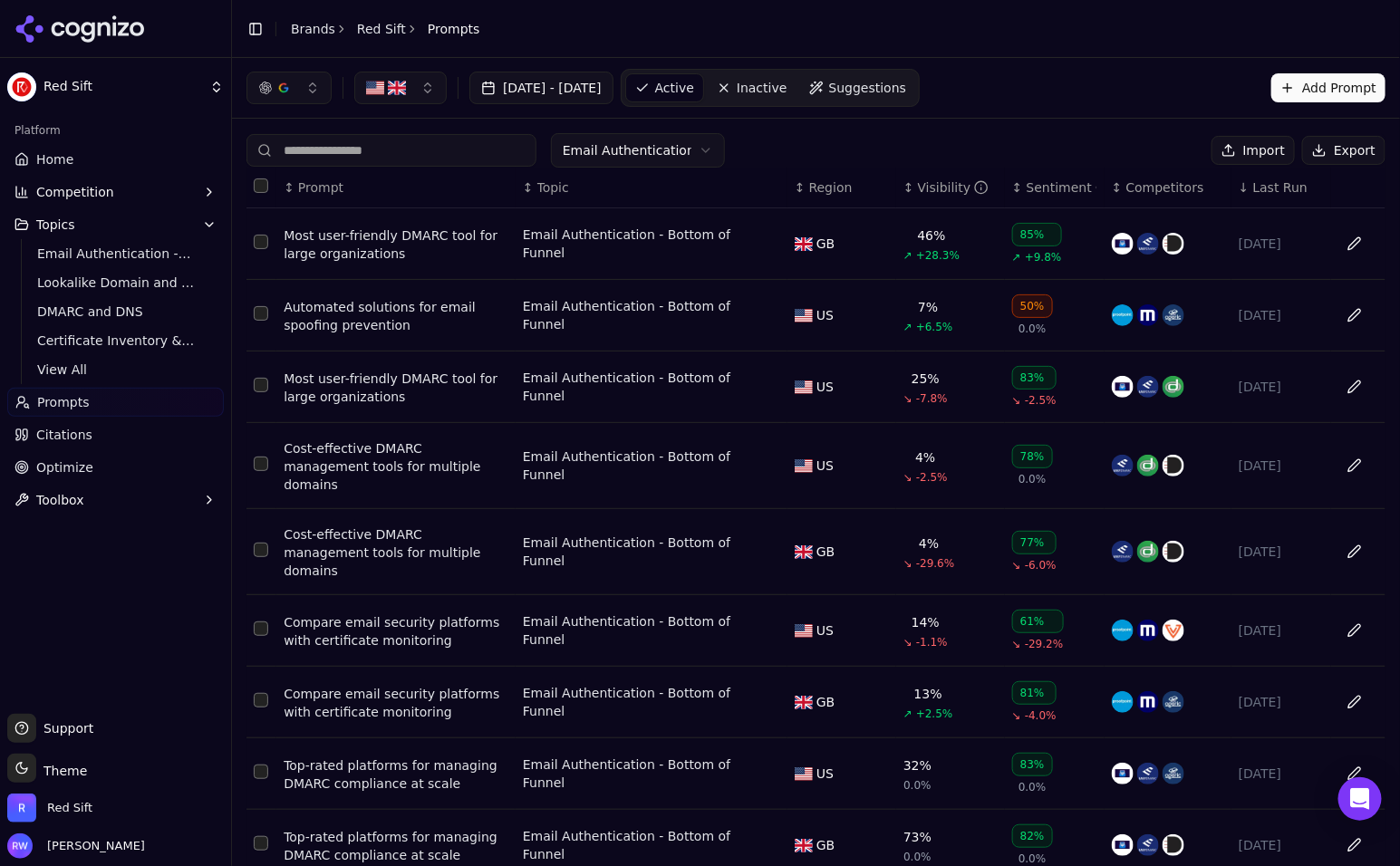
click at [62, 154] on span "Home" at bounding box center [55, 159] width 37 height 19
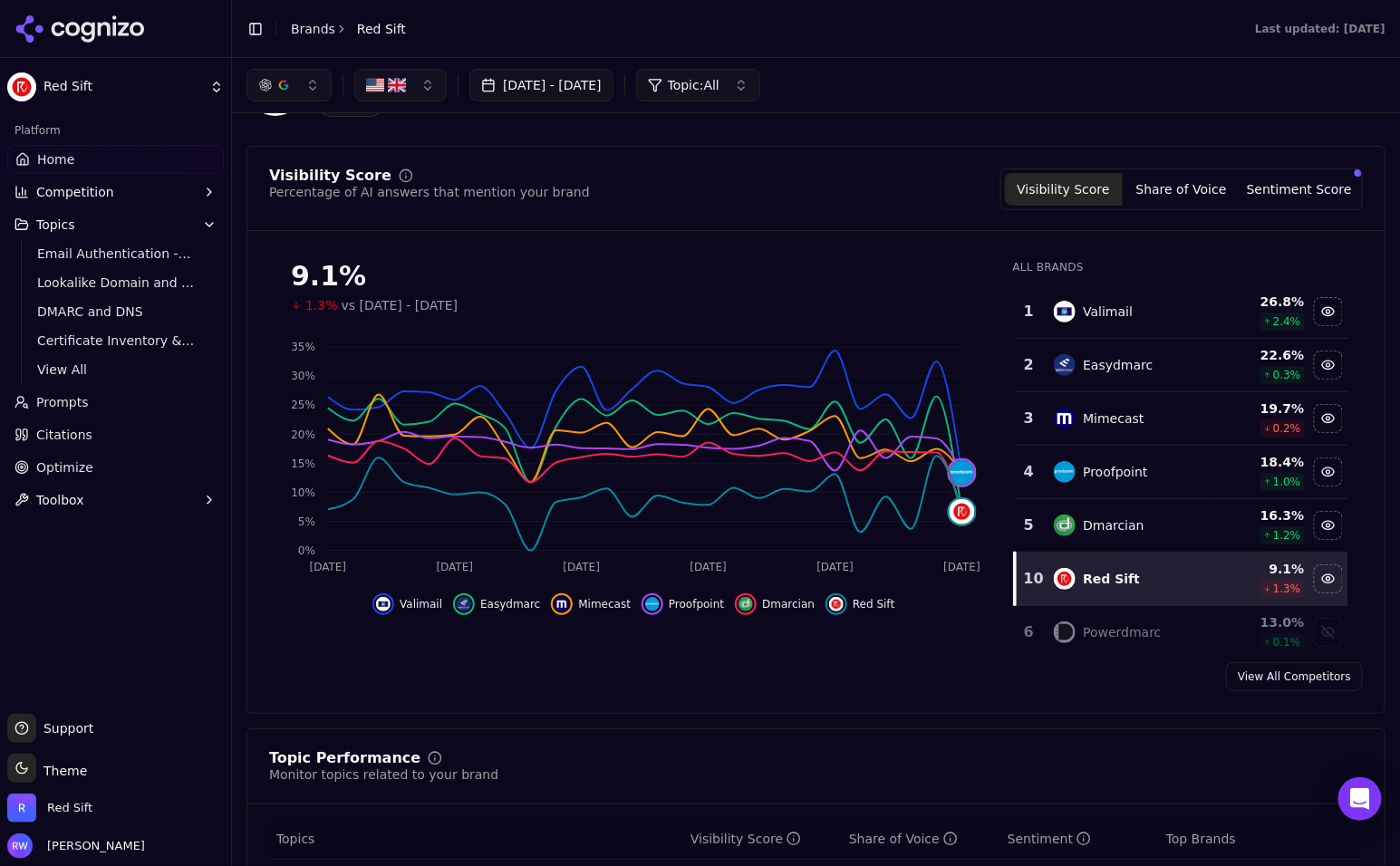
scroll to position [89, 0]
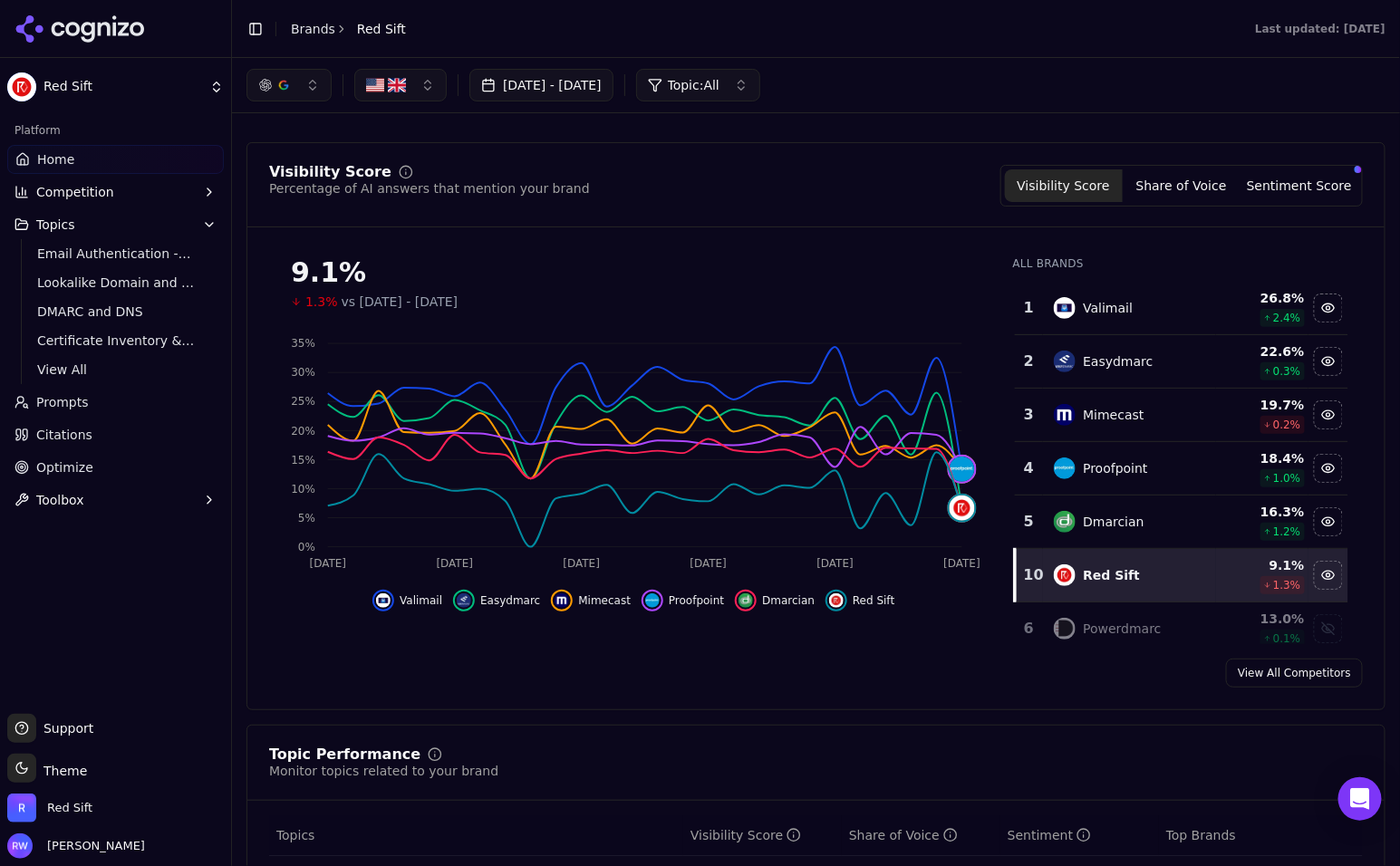
click at [298, 81] on button "button" at bounding box center [289, 85] width 85 height 32
click at [300, 193] on span "Google AI Overviews" at bounding box center [288, 194] width 114 height 36
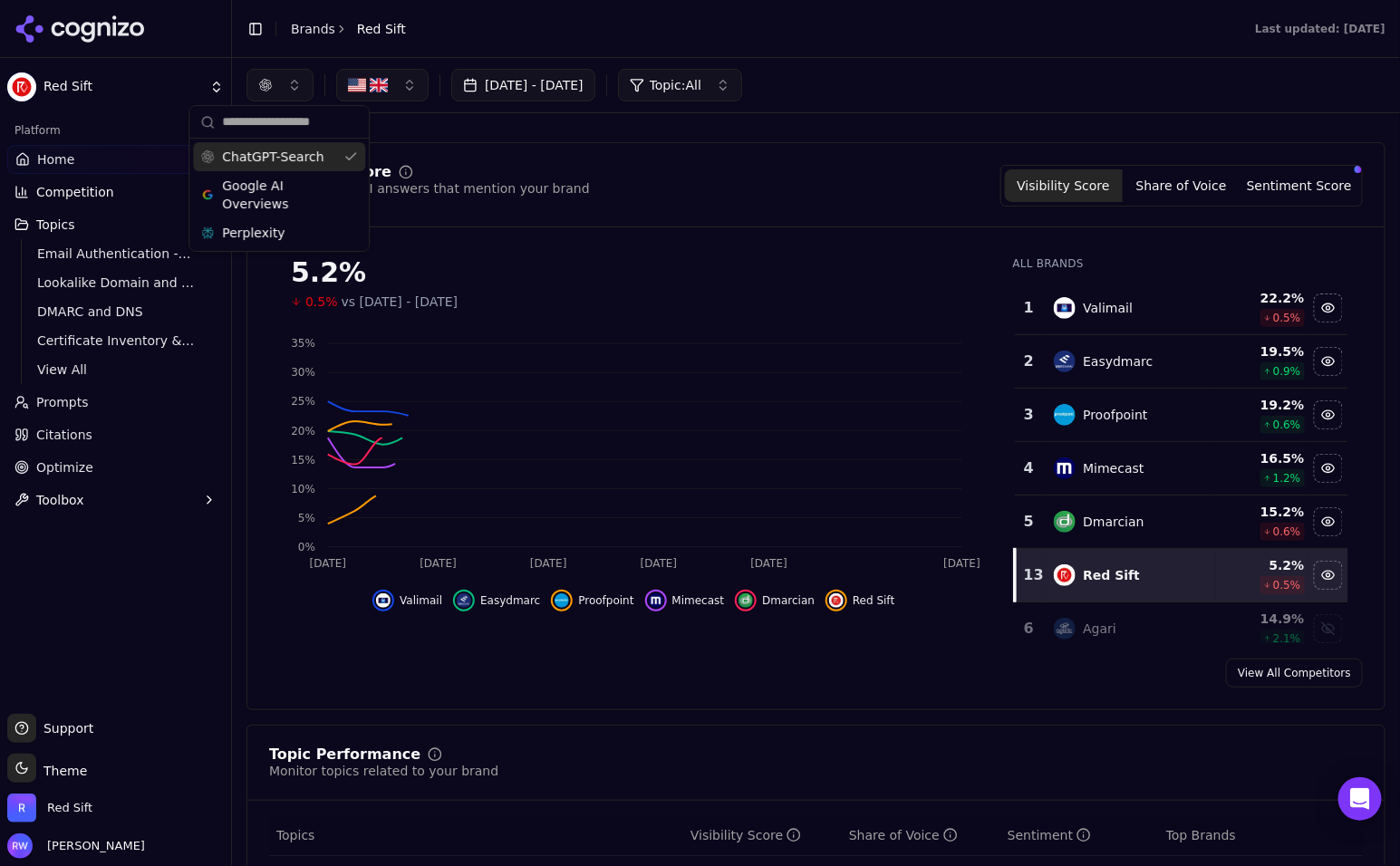
click at [328, 164] on div "ChatGPT-Search" at bounding box center [279, 157] width 173 height 29
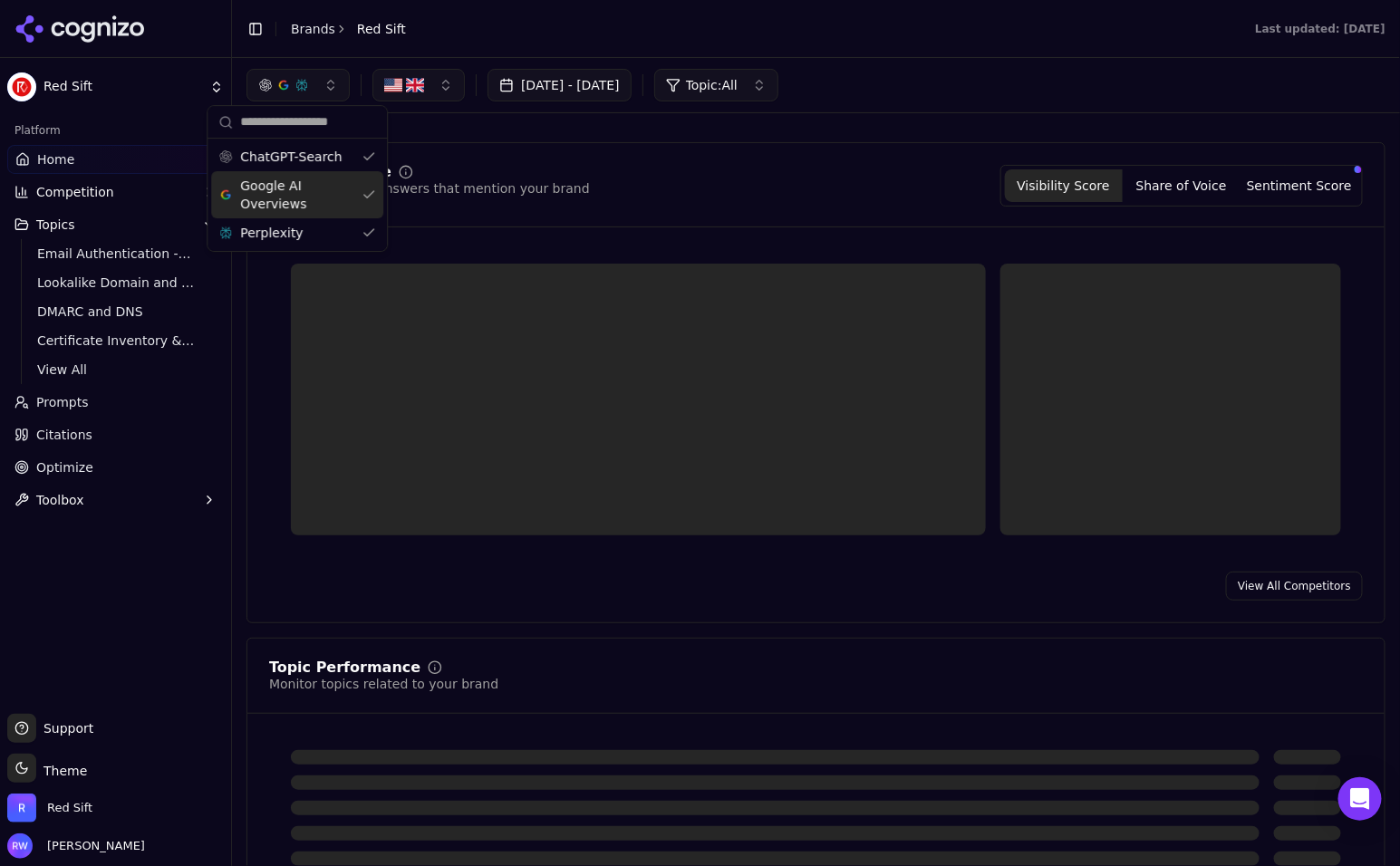
click at [325, 196] on span "Google AI Overviews" at bounding box center [297, 194] width 114 height 36
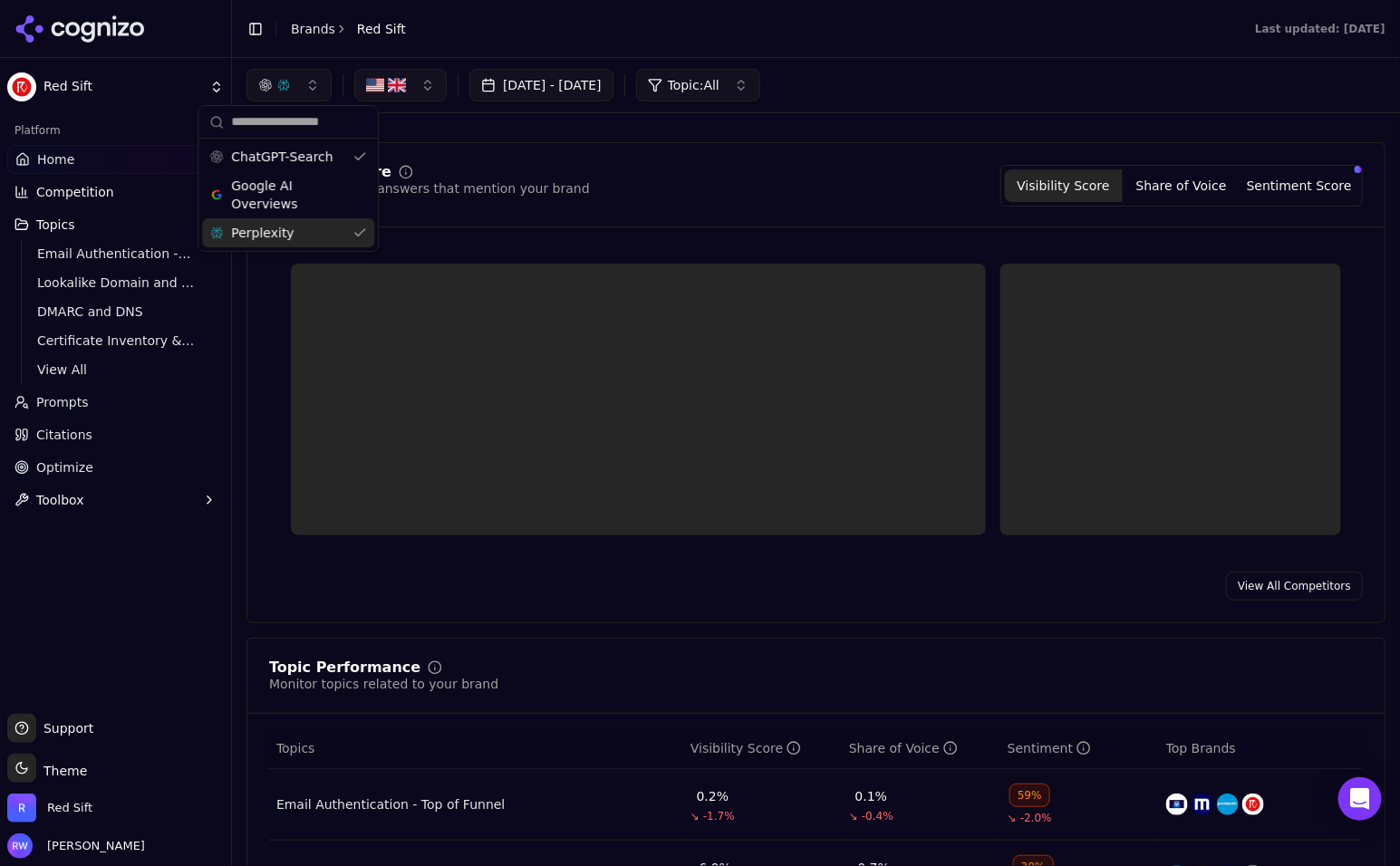
click at [299, 238] on div "Perplexity" at bounding box center [288, 233] width 173 height 29
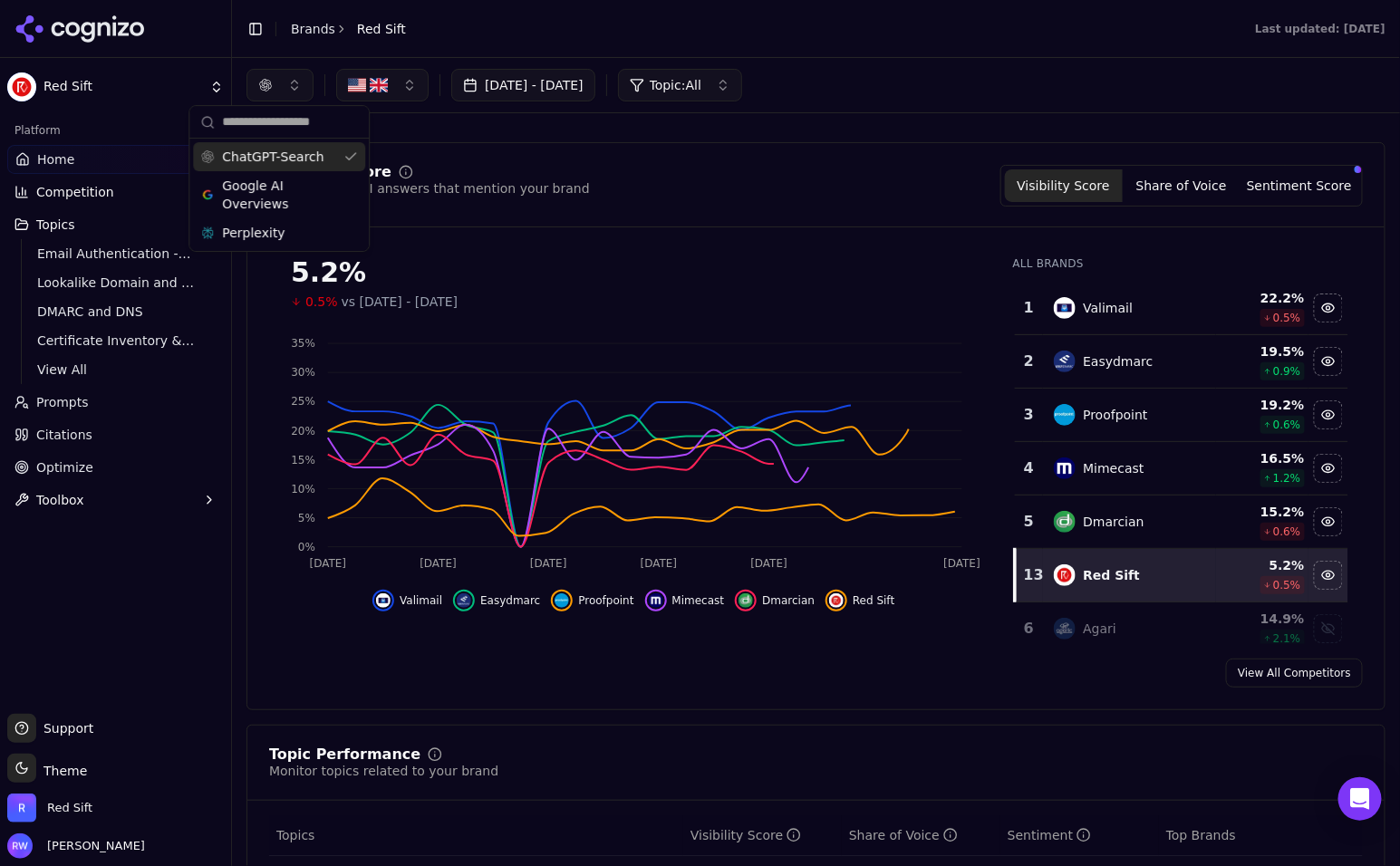
click at [341, 165] on div "ChatGPT-Search" at bounding box center [279, 157] width 173 height 29
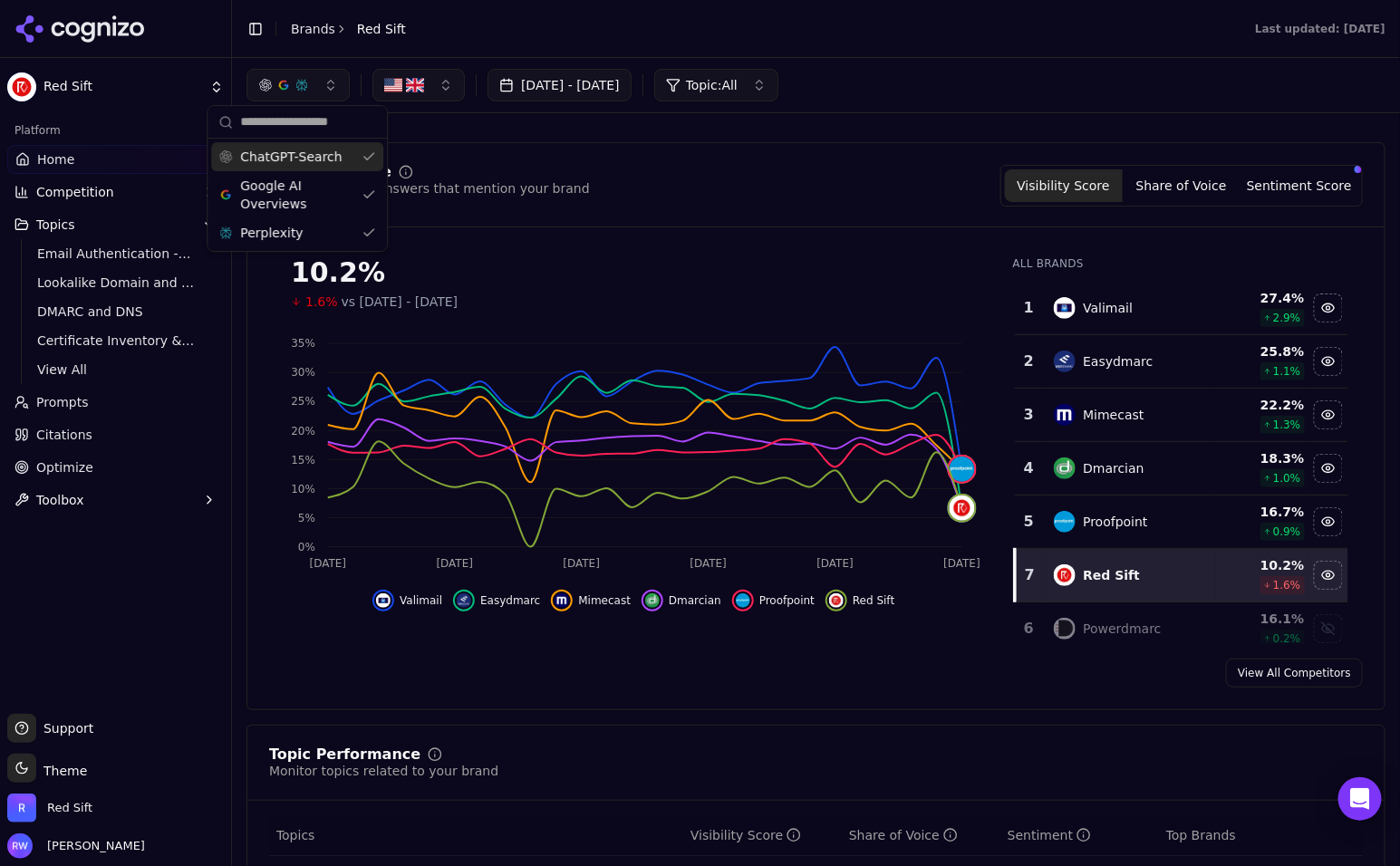
click at [335, 164] on span "ChatGPT-Search" at bounding box center [291, 156] width 101 height 19
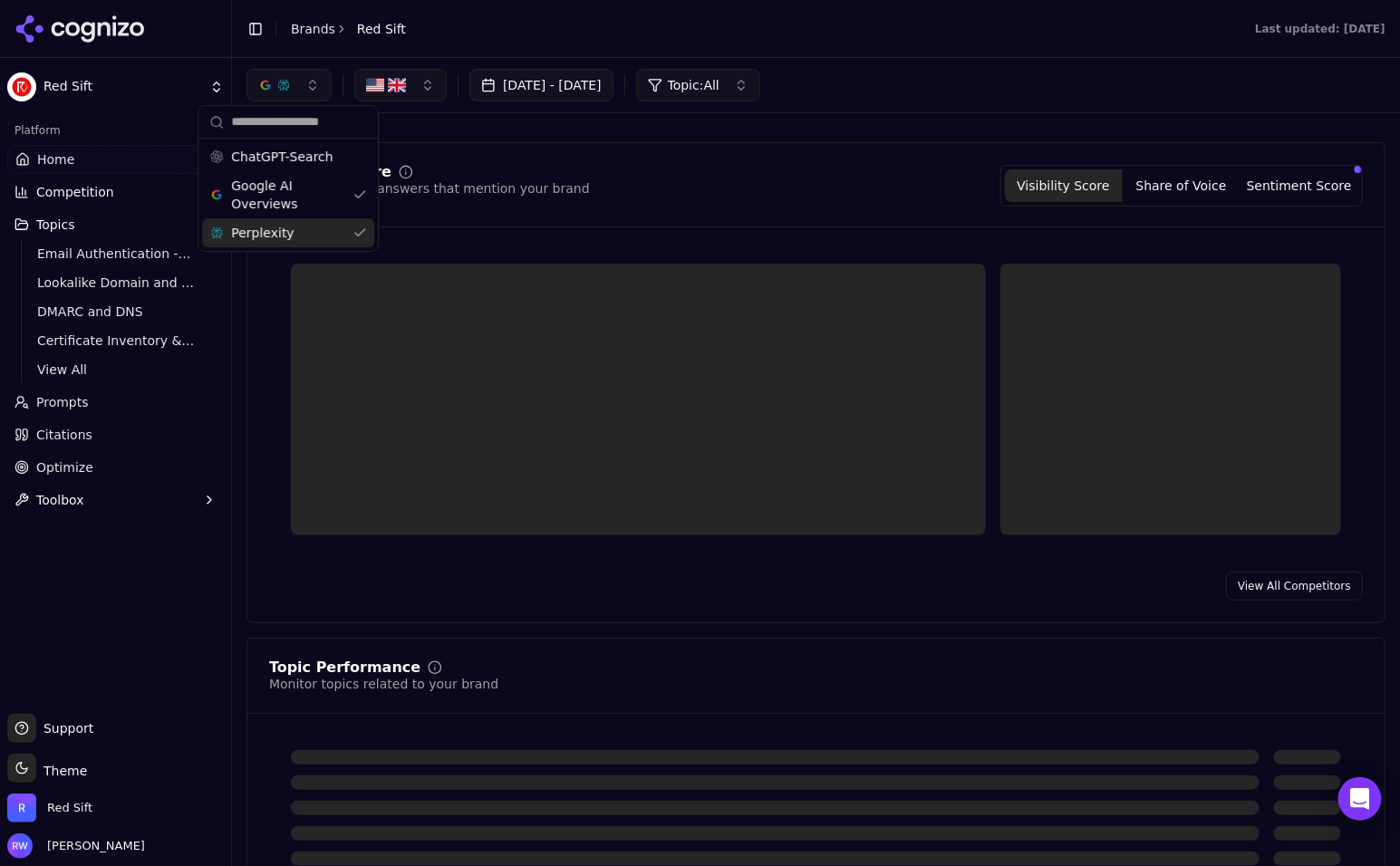
click at [326, 235] on div "Perplexity" at bounding box center [288, 233] width 173 height 29
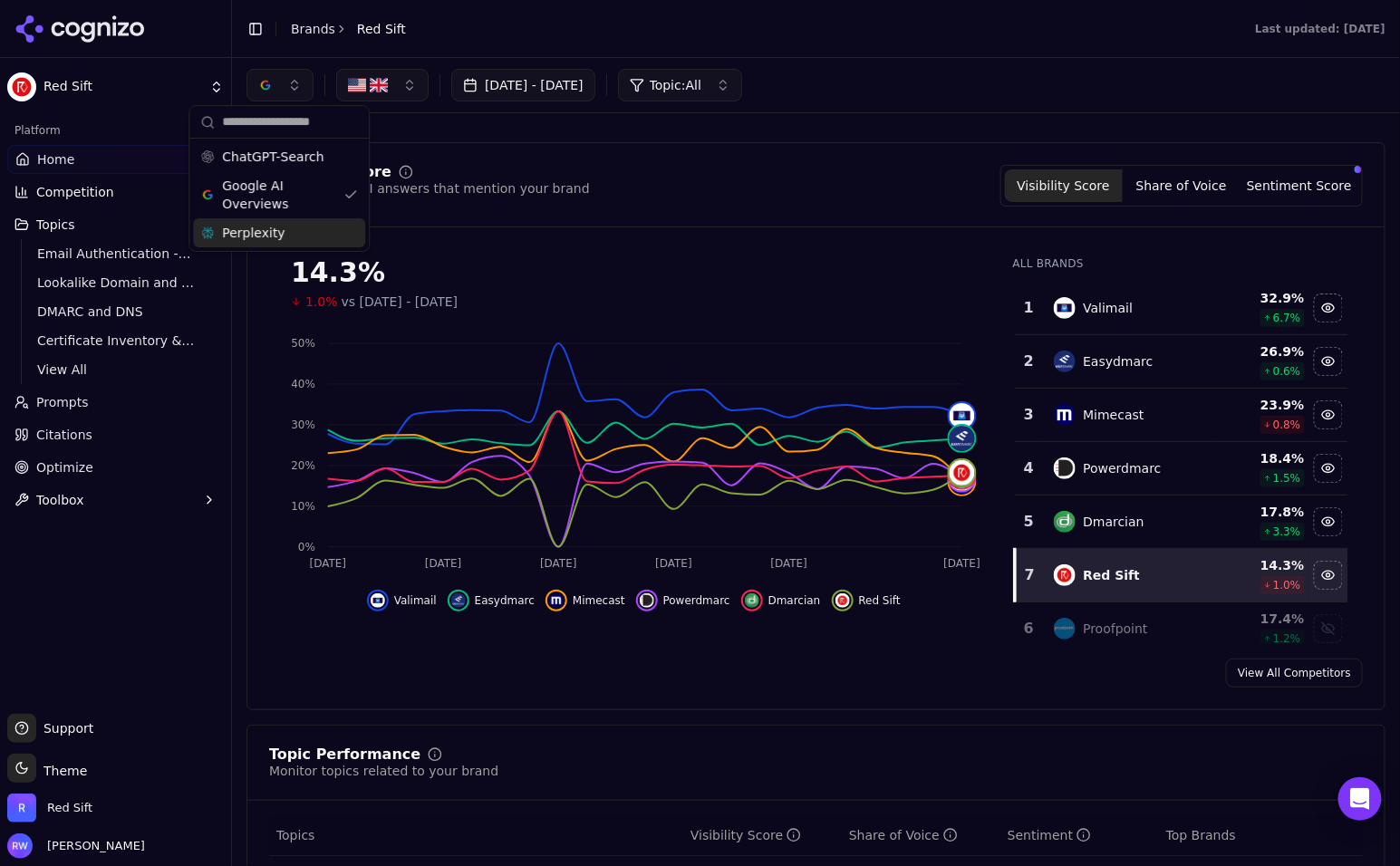
click at [924, 288] on div "14.3% 1.0% vs [DATE] - [DATE]" at bounding box center [633, 284] width 686 height 55
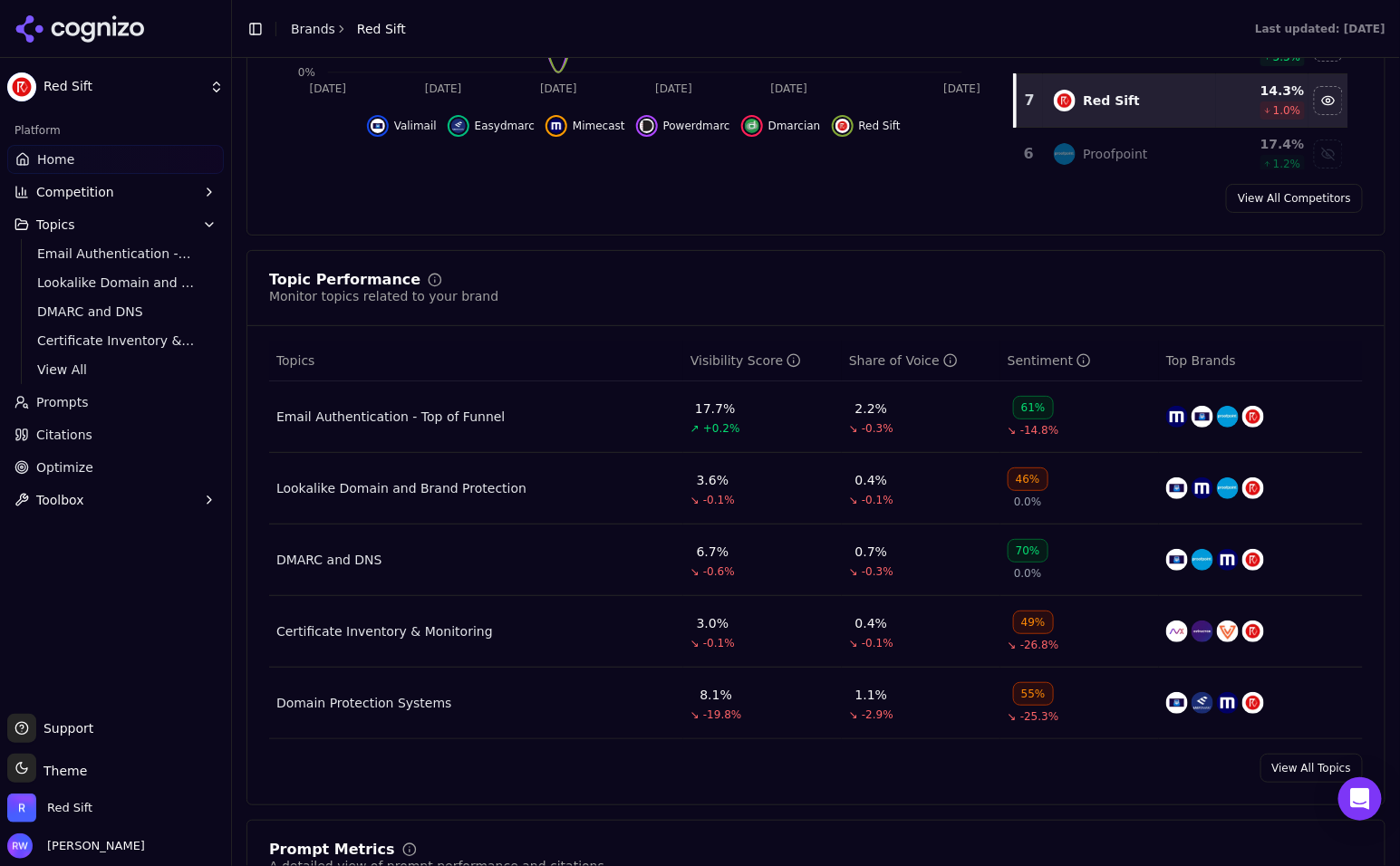
scroll to position [568, 0]
